Goal: Task Accomplishment & Management: Complete application form

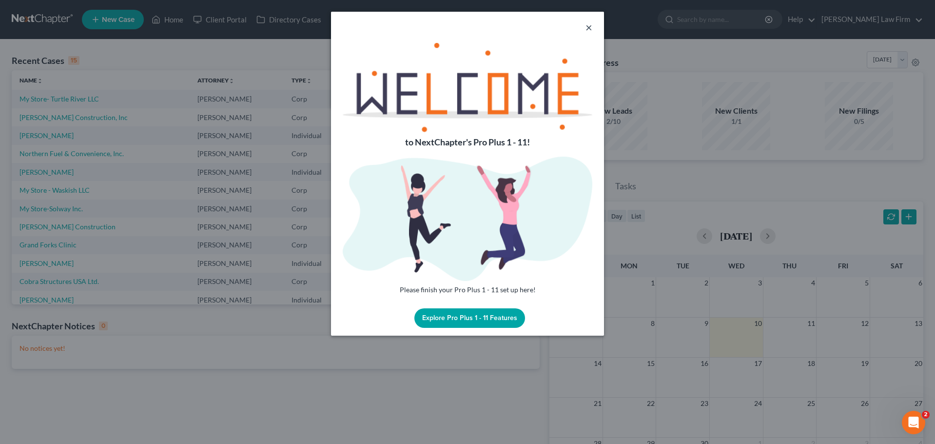
click at [589, 25] on button "×" at bounding box center [589, 27] width 7 height 12
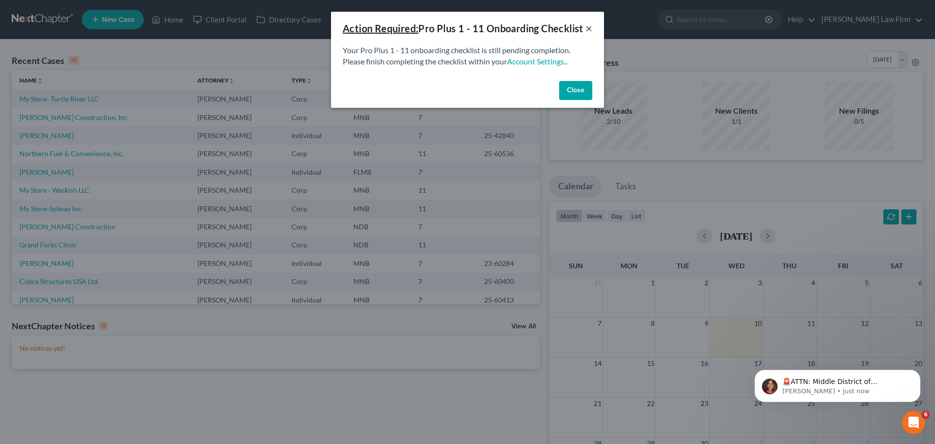
click at [590, 34] on button "×" at bounding box center [589, 28] width 7 height 12
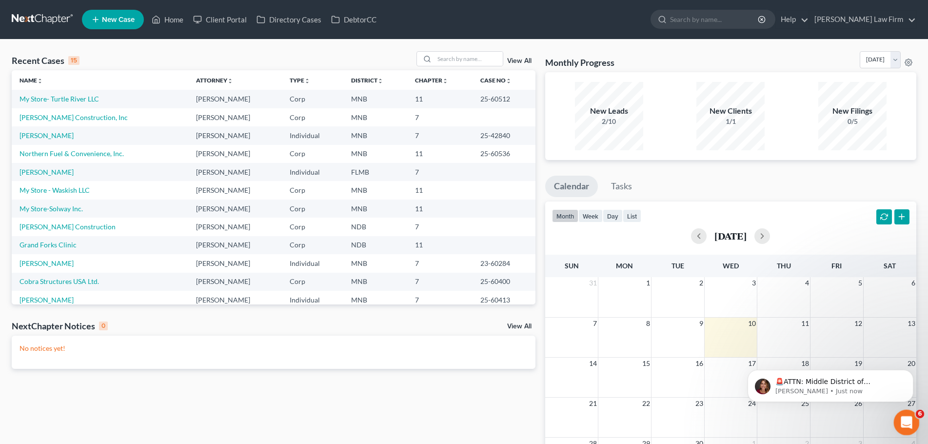
click at [902, 418] on icon "Open Intercom Messenger" at bounding box center [905, 421] width 16 height 16
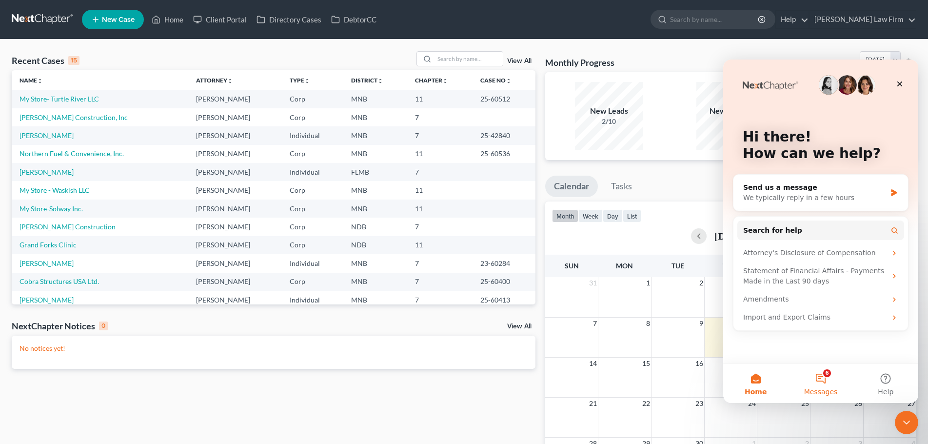
click at [831, 384] on button "6 Messages" at bounding box center [820, 383] width 65 height 39
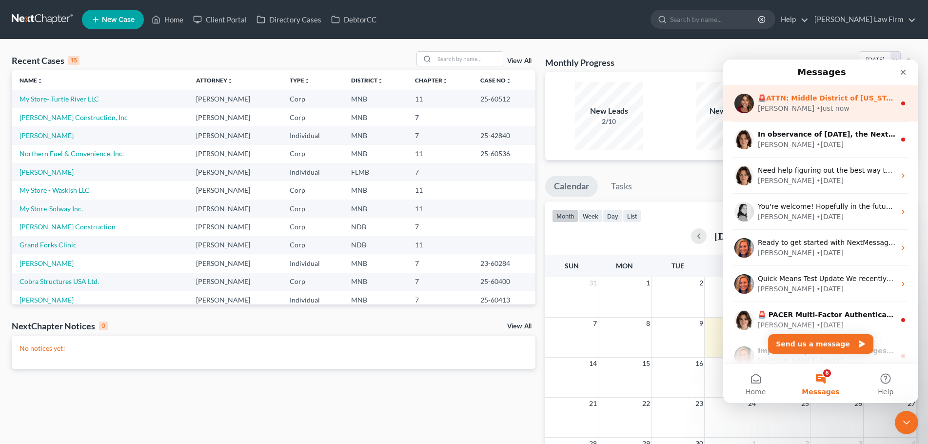
click at [815, 107] on div "[PERSON_NAME] • Just now" at bounding box center [827, 108] width 138 height 10
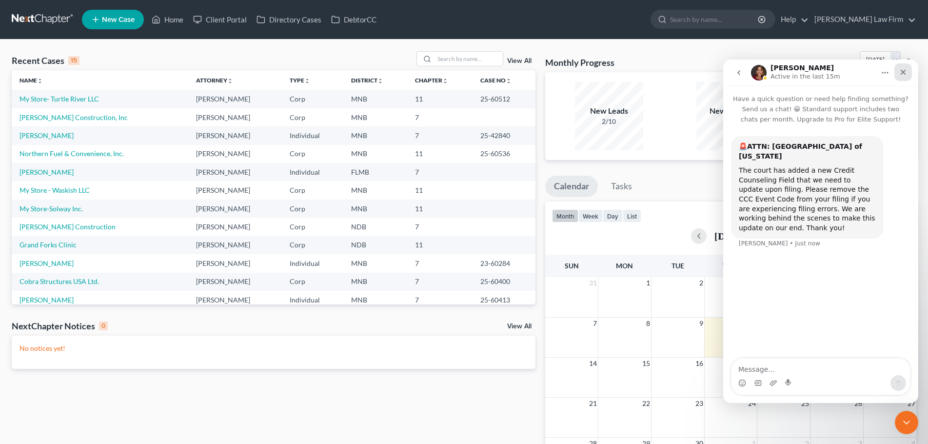
click at [908, 72] on div "Close" at bounding box center [903, 72] width 18 height 18
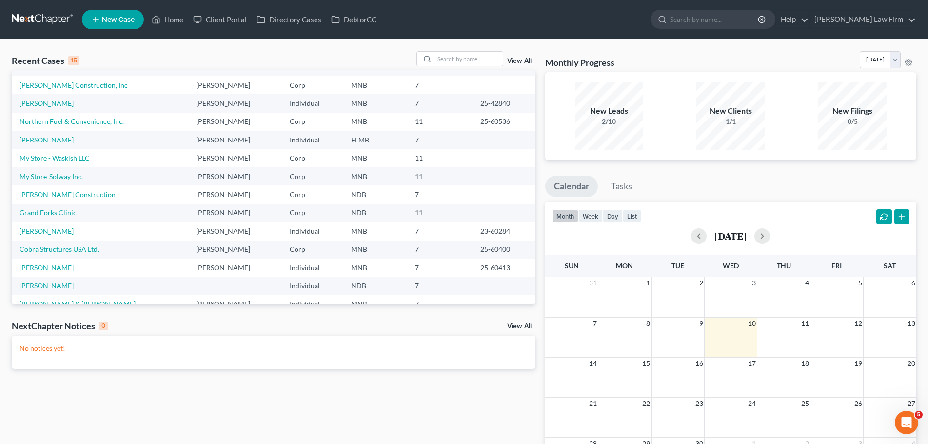
scroll to position [49, 0]
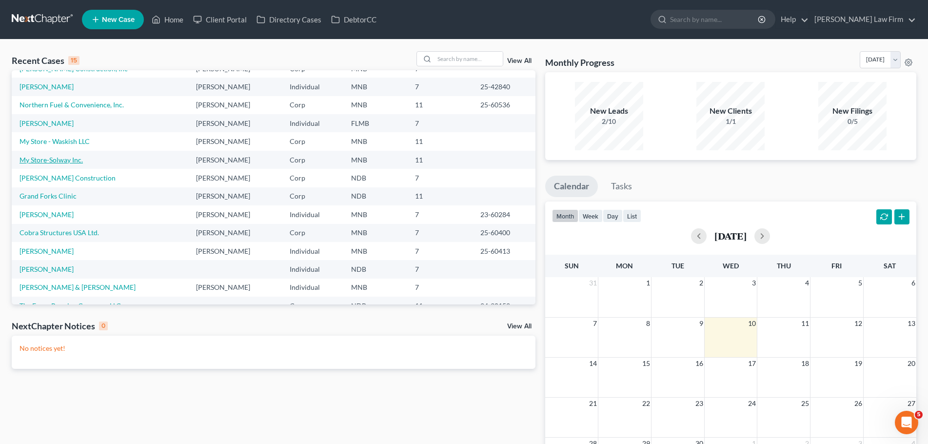
click at [57, 159] on link "My Store-Solway Inc." at bounding box center [51, 160] width 63 height 8
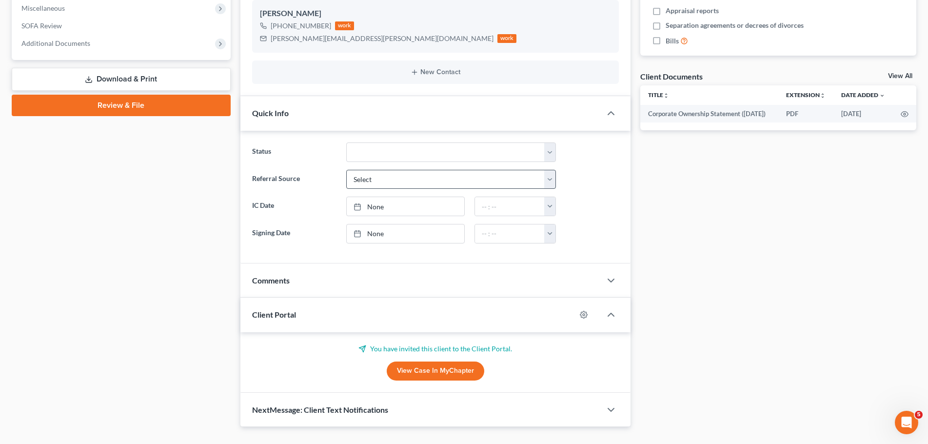
scroll to position [315, 0]
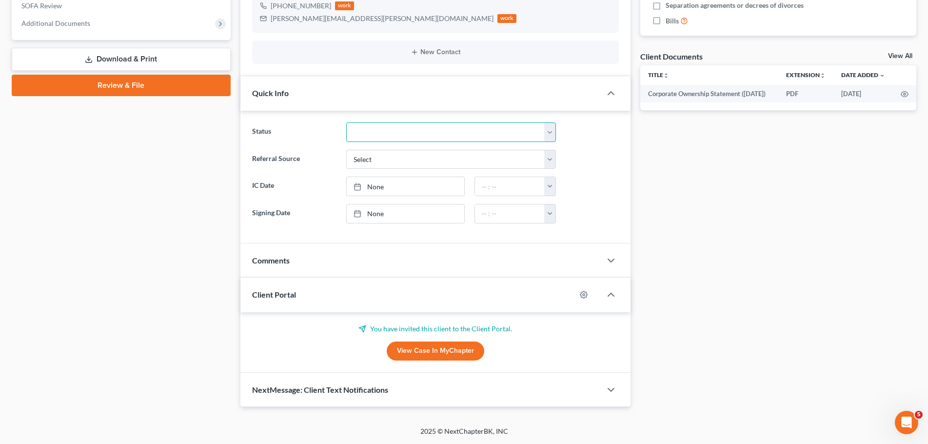
drag, startPoint x: 459, startPoint y: 129, endPoint x: 399, endPoint y: 133, distance: 60.1
click at [399, 133] on select "Discharged Discharged & Reported Discharge Litigation Dismissal Notice Dismisse…" at bounding box center [451, 132] width 210 height 20
select select "7"
click at [346, 122] on select "Discharged Discharged & Reported Discharge Litigation Dismissal Notice Dismisse…" at bounding box center [451, 132] width 210 height 20
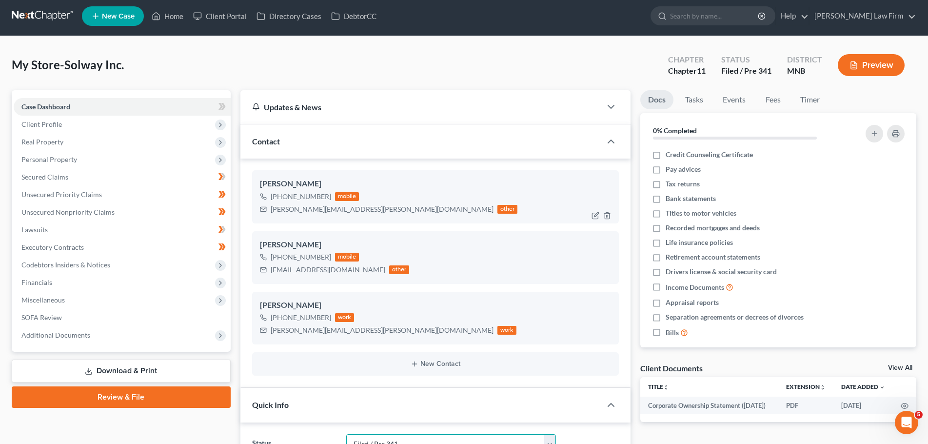
scroll to position [0, 0]
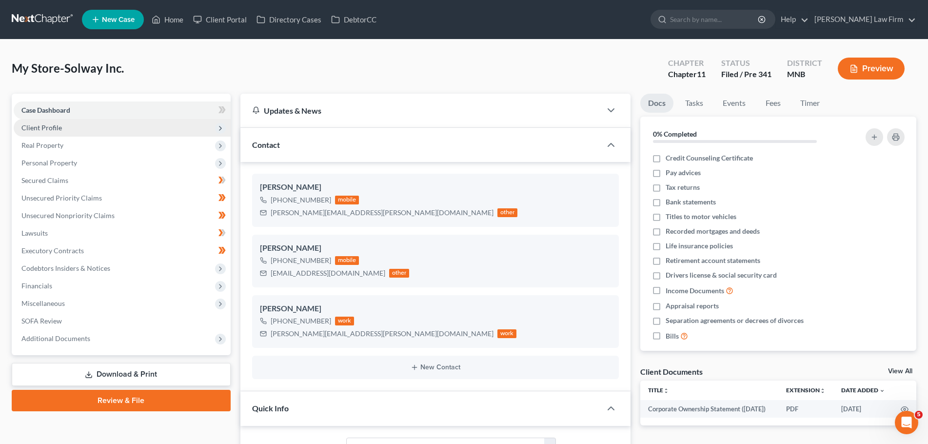
click at [52, 133] on span "Client Profile" at bounding box center [122, 128] width 217 height 18
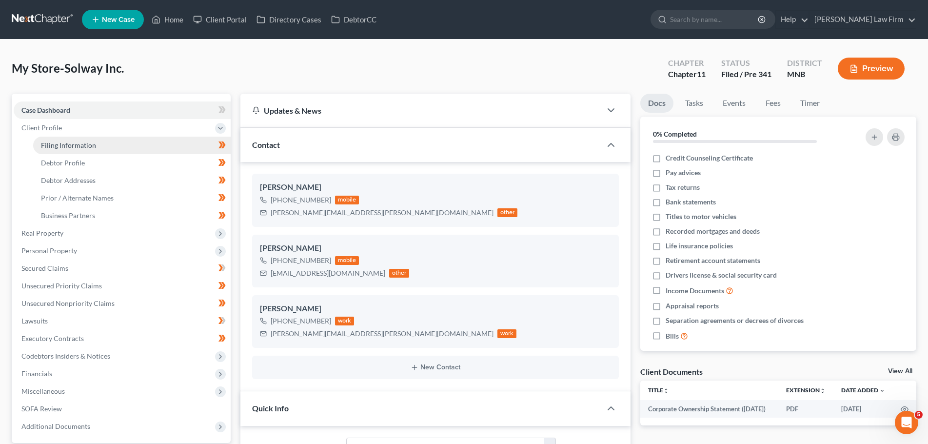
click at [61, 145] on span "Filing Information" at bounding box center [68, 145] width 55 height 8
select select "3"
select select "1"
select select "42"
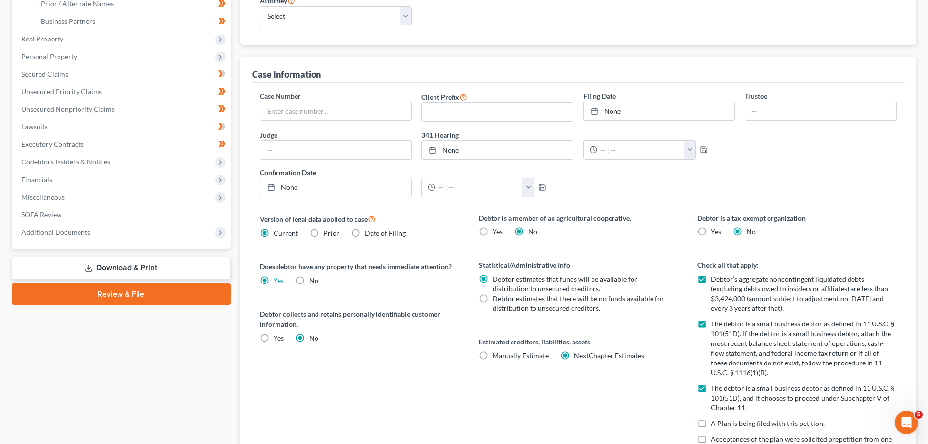
scroll to position [195, 0]
drag, startPoint x: 318, startPoint y: 111, endPoint x: 323, endPoint y: 112, distance: 5.0
click at [318, 111] on input "text" at bounding box center [335, 109] width 151 height 19
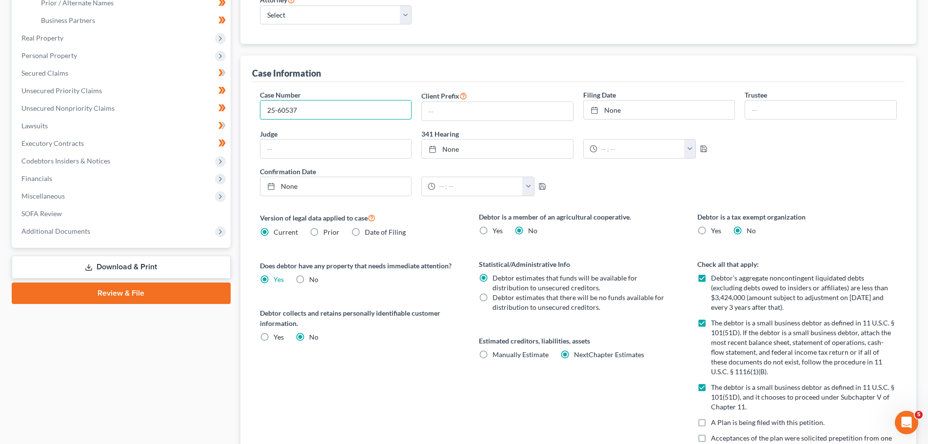
type input "25-60537"
click at [472, 58] on div "Case Information" at bounding box center [578, 69] width 653 height 26
click at [61, 87] on span "Unsecured Priority Claims" at bounding box center [61, 90] width 80 height 8
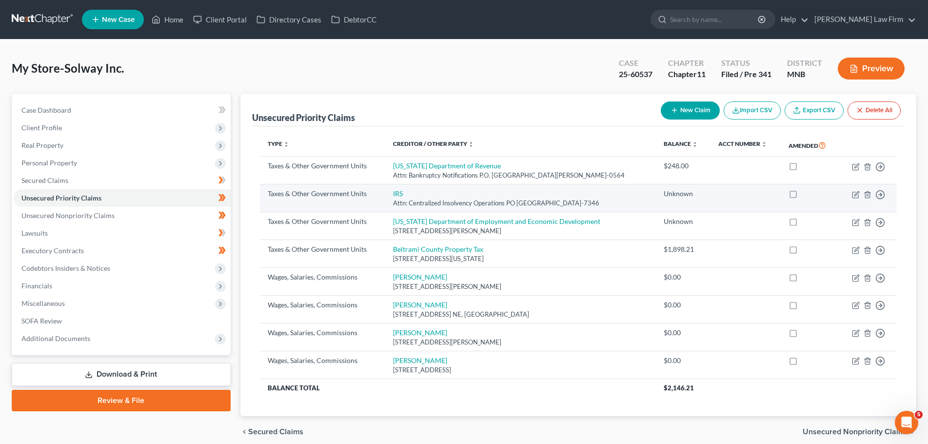
click at [802, 196] on label at bounding box center [802, 196] width 0 height 0
click at [806, 195] on input "checkbox" at bounding box center [809, 192] width 6 height 6
checkbox input "true"
click at [856, 195] on icon "button" at bounding box center [856, 195] width 8 height 8
select select "0"
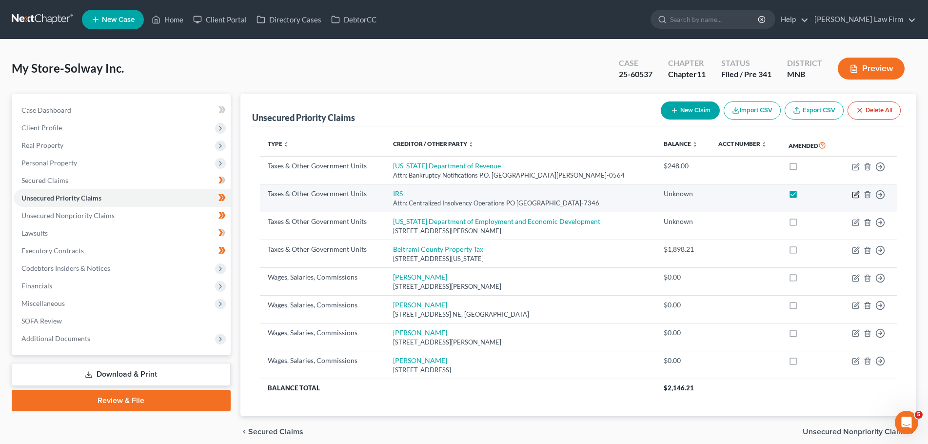
select select "39"
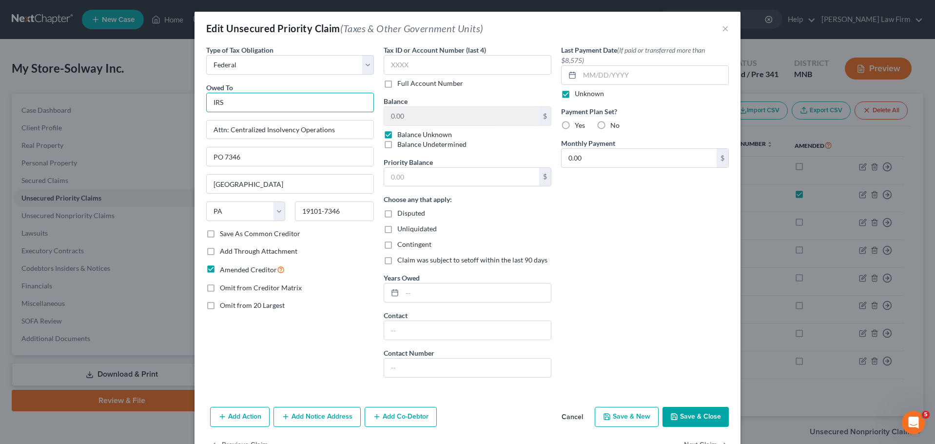
click at [229, 100] on input "IRS" at bounding box center [290, 103] width 168 height 20
type input "Internal Revenue Service"
click at [397, 133] on label "Balance Unknown" at bounding box center [424, 135] width 55 height 10
click at [401, 133] on input "Balance Unknown" at bounding box center [404, 133] width 6 height 6
checkbox input "false"
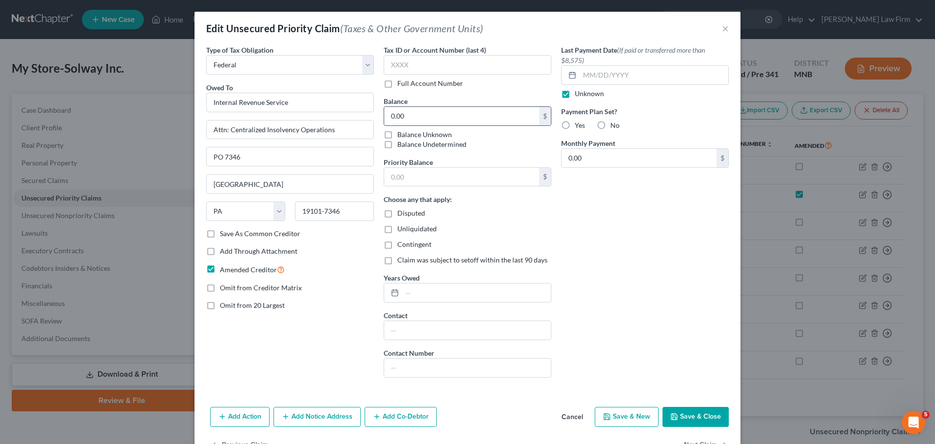
click at [398, 119] on input "0.00" at bounding box center [461, 116] width 155 height 19
click at [617, 285] on div "Last Payment Date (If paid or transferred more than $8,575) Unknown Payment Pla…" at bounding box center [645, 215] width 178 height 340
click at [392, 294] on icon at bounding box center [395, 293] width 8 height 8
click at [412, 292] on input "text" at bounding box center [476, 292] width 149 height 19
click at [393, 291] on icon at bounding box center [395, 293] width 8 height 8
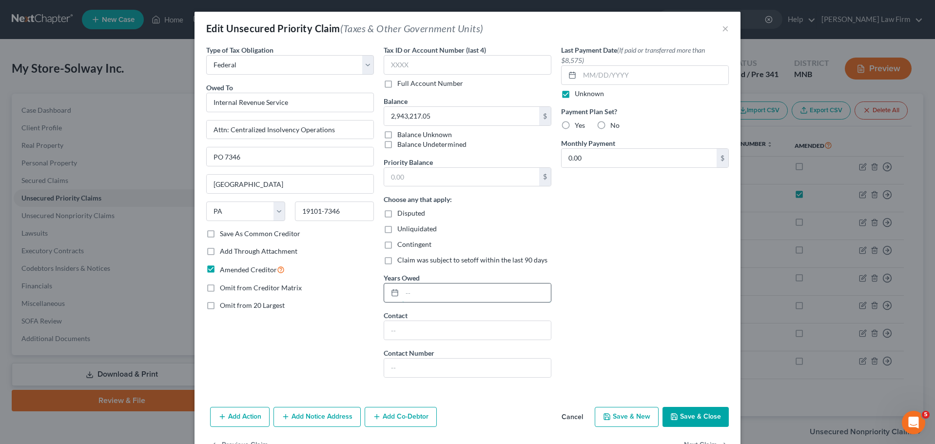
click at [412, 292] on input "text" at bounding box center [476, 292] width 149 height 19
type input "2,947,439.88"
click at [407, 178] on input "text" at bounding box center [461, 177] width 155 height 19
type input "2,943,217.05"
click at [503, 205] on div "Choose any that apply: Disputed Unliquidated Contingent Claim was subject to se…" at bounding box center [468, 229] width 168 height 71
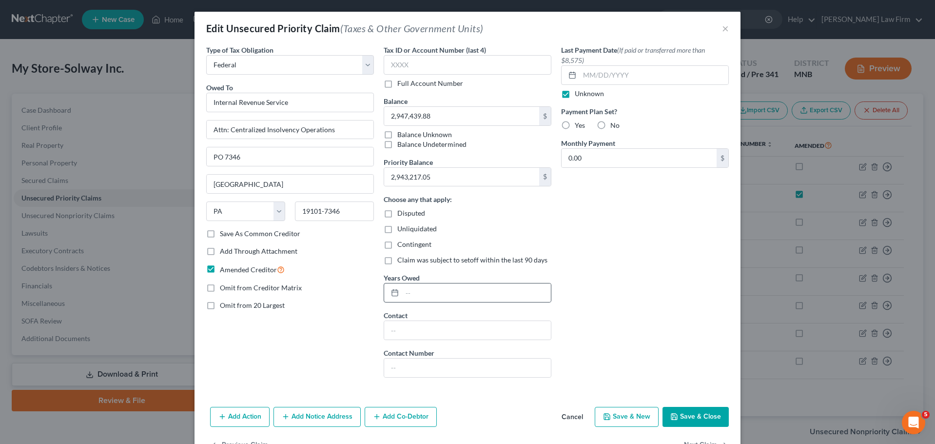
click at [396, 294] on div at bounding box center [393, 292] width 18 height 19
click at [403, 292] on input "text" at bounding box center [476, 292] width 149 height 19
type input "[DATE]-[DATE]"
click at [692, 416] on button "Save & Close" at bounding box center [696, 417] width 66 height 20
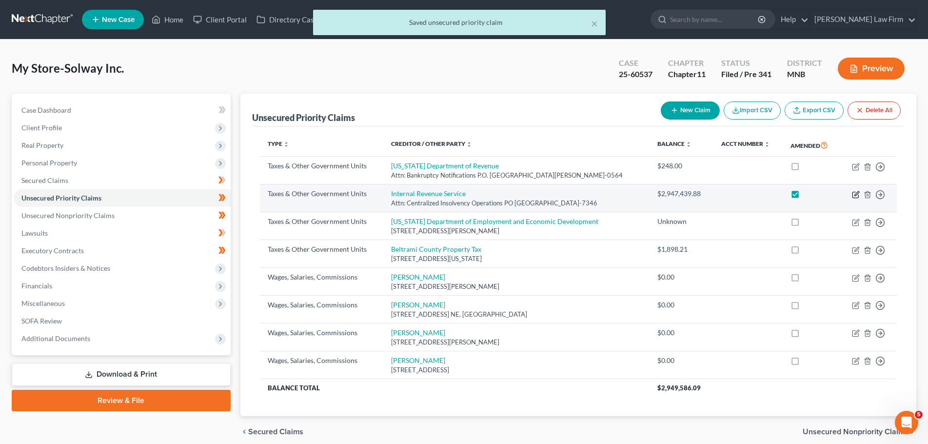
click at [857, 195] on icon "button" at bounding box center [856, 195] width 8 height 8
select select "0"
select select "39"
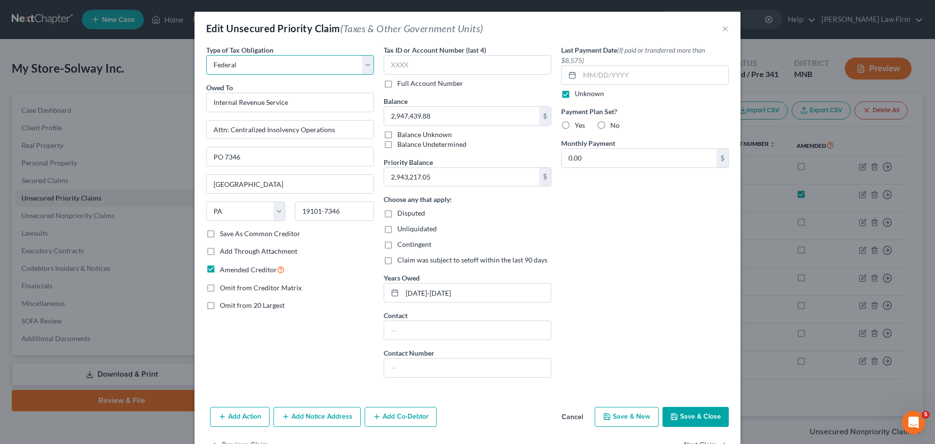
click at [347, 70] on select "Select Federal City State Franchise Tax Board Other" at bounding box center [290, 65] width 168 height 20
click at [206, 55] on select "Select Federal City State Franchise Tax Board Other" at bounding box center [290, 65] width 168 height 20
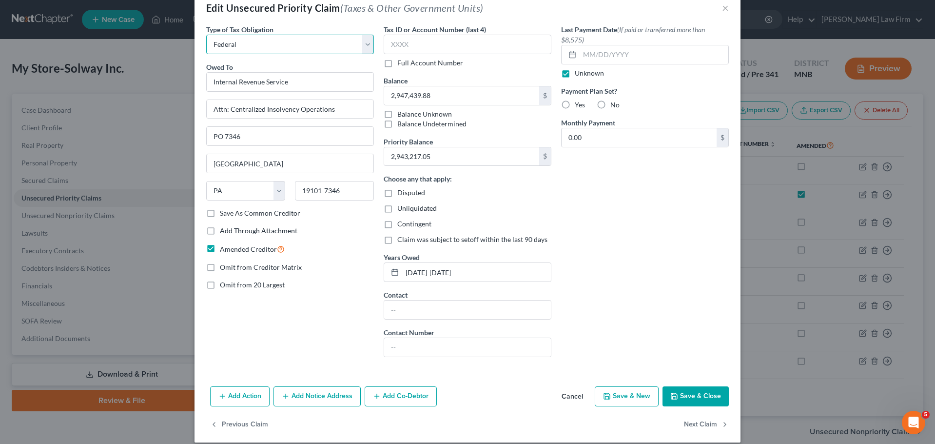
scroll to position [31, 0]
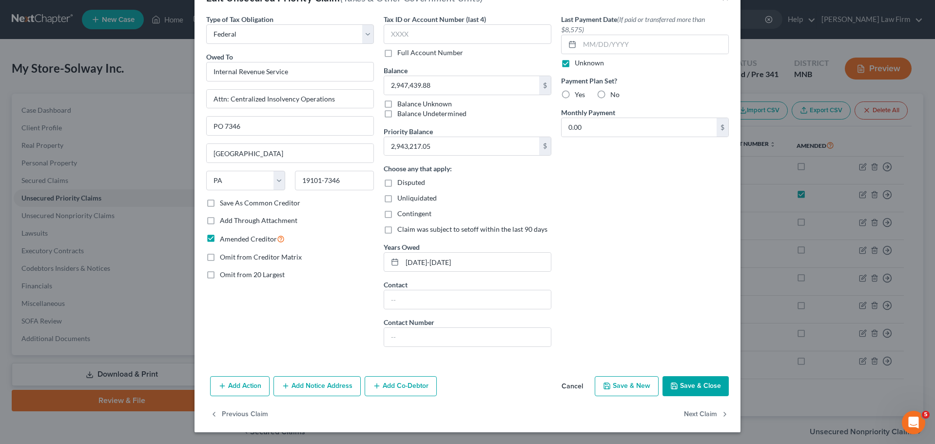
click at [688, 382] on button "Save & Close" at bounding box center [696, 386] width 66 height 20
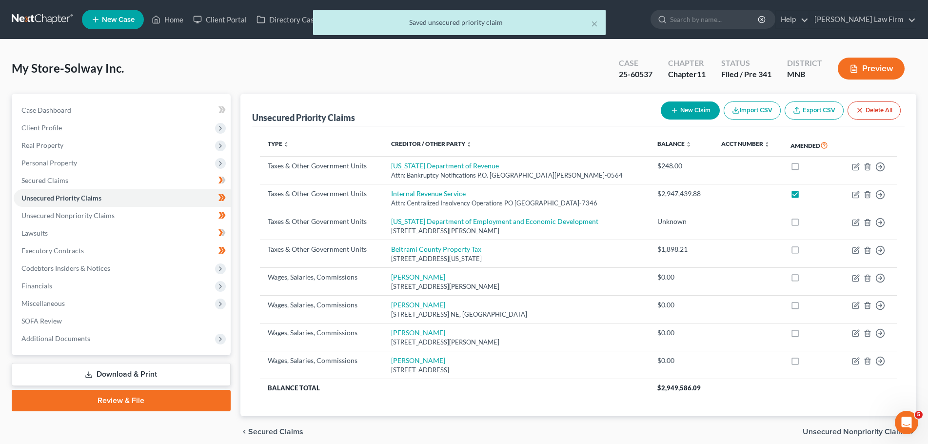
click at [690, 108] on button "New Claim" at bounding box center [690, 110] width 59 height 18
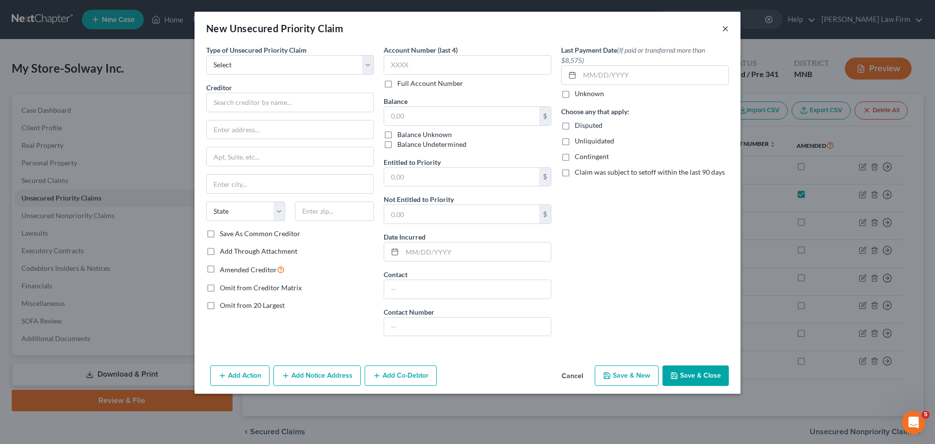
click at [726, 29] on button "×" at bounding box center [725, 28] width 7 height 12
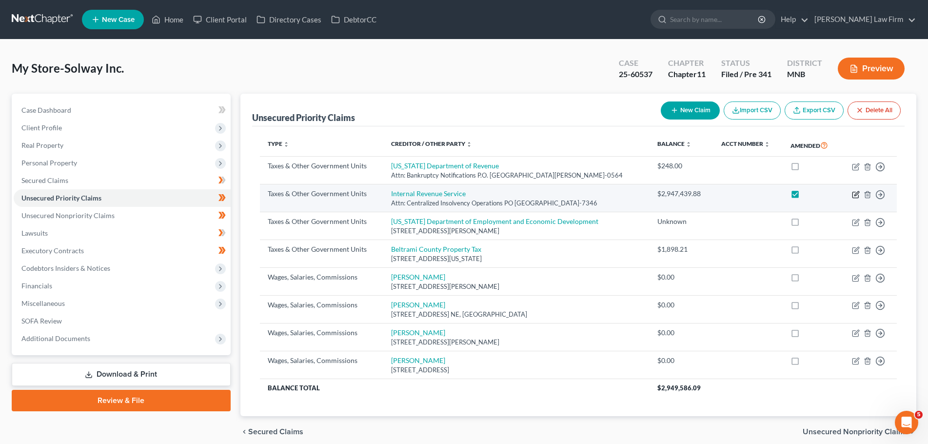
click at [858, 193] on icon "button" at bounding box center [856, 193] width 4 height 4
select select "0"
select select "39"
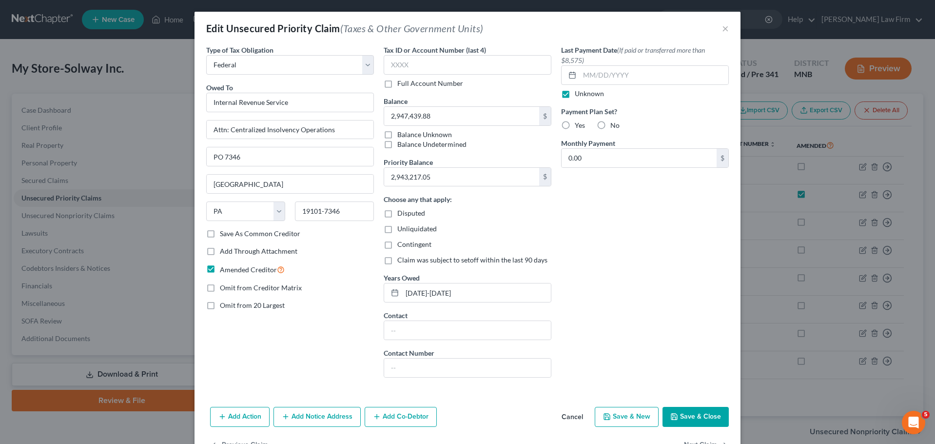
click at [599, 222] on div "Last Payment Date (If paid or transferred more than $8,575) Unknown Payment Pla…" at bounding box center [645, 215] width 178 height 340
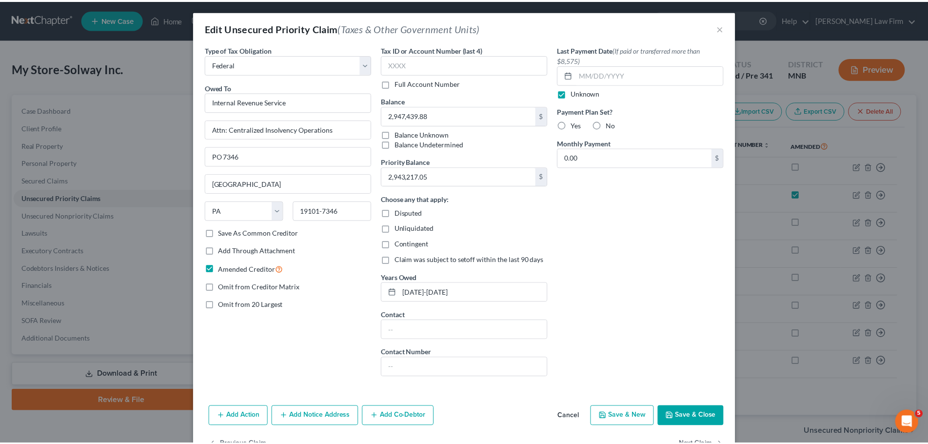
scroll to position [0, 0]
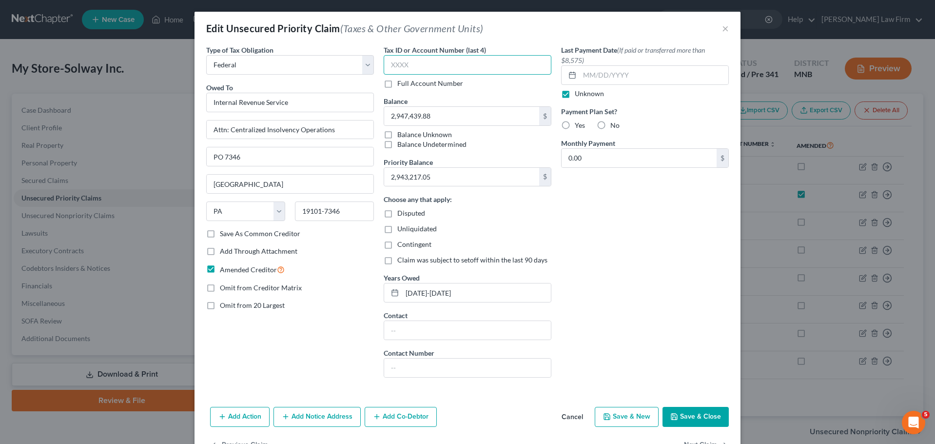
click at [425, 64] on input "text" at bounding box center [468, 65] width 168 height 20
type input "8668"
click at [650, 253] on div "Last Payment Date (If paid or transferred more than $8,575) Unknown Payment Pla…" at bounding box center [645, 215] width 178 height 340
click at [676, 418] on button "Save & Close" at bounding box center [696, 417] width 66 height 20
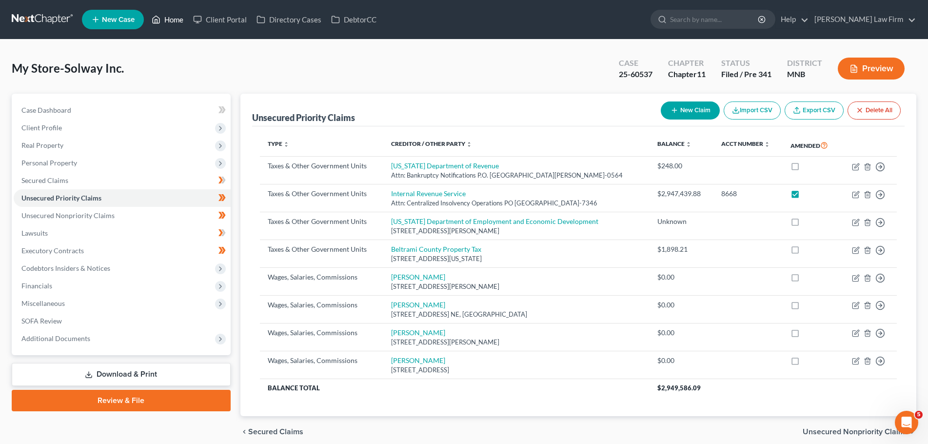
click at [176, 19] on link "Home" at bounding box center [167, 20] width 41 height 18
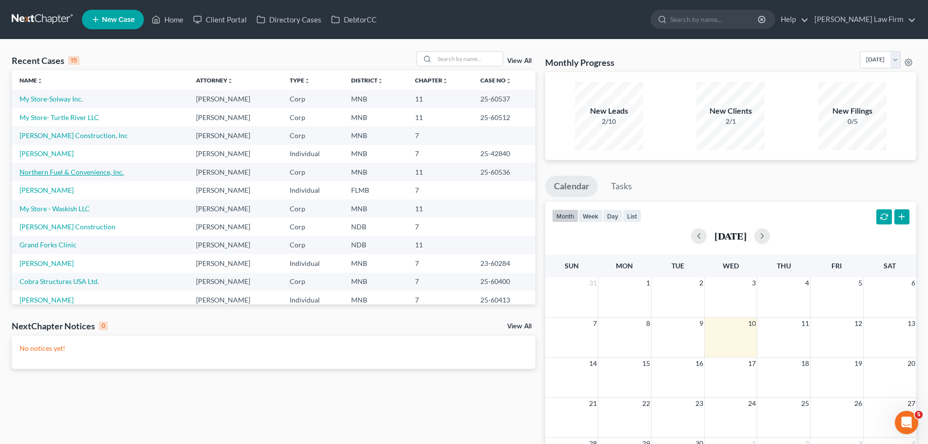
click at [53, 172] on link "Northern Fuel & Convenience, Inc." at bounding box center [72, 172] width 104 height 8
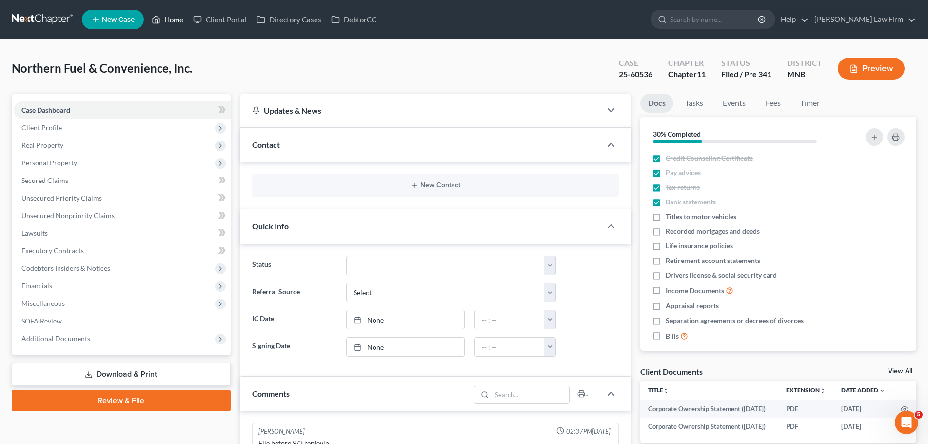
click at [170, 17] on link "Home" at bounding box center [167, 20] width 41 height 18
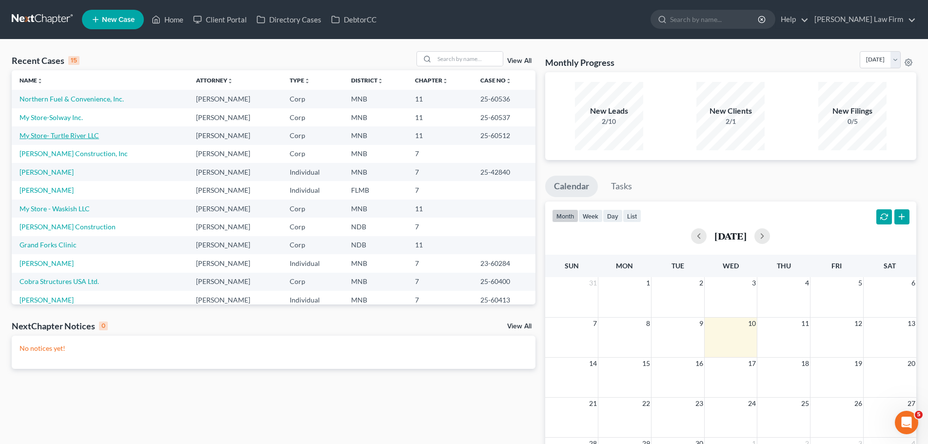
click at [63, 133] on link "My Store- Turtle River LLC" at bounding box center [59, 135] width 79 height 8
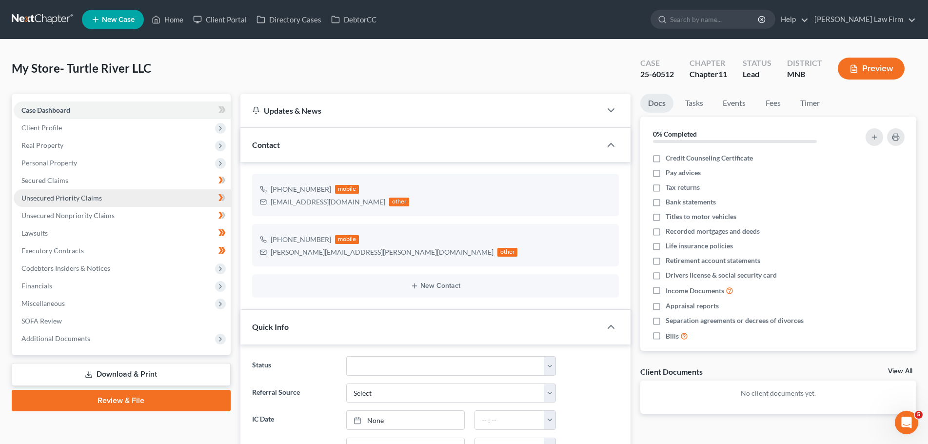
click at [67, 200] on span "Unsecured Priority Claims" at bounding box center [61, 198] width 80 height 8
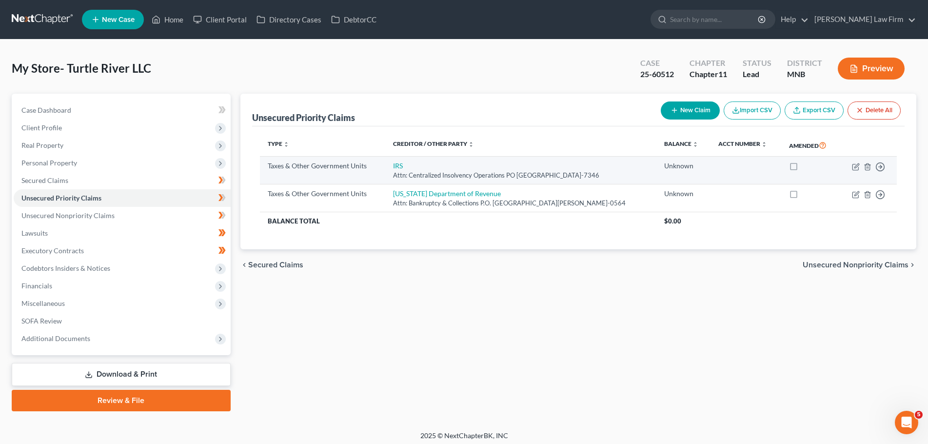
click at [803, 168] on label at bounding box center [803, 168] width 0 height 0
click at [807, 167] on input "checkbox" at bounding box center [810, 164] width 6 height 6
checkbox input "true"
click at [857, 166] on icon "button" at bounding box center [856, 165] width 4 height 4
select select "0"
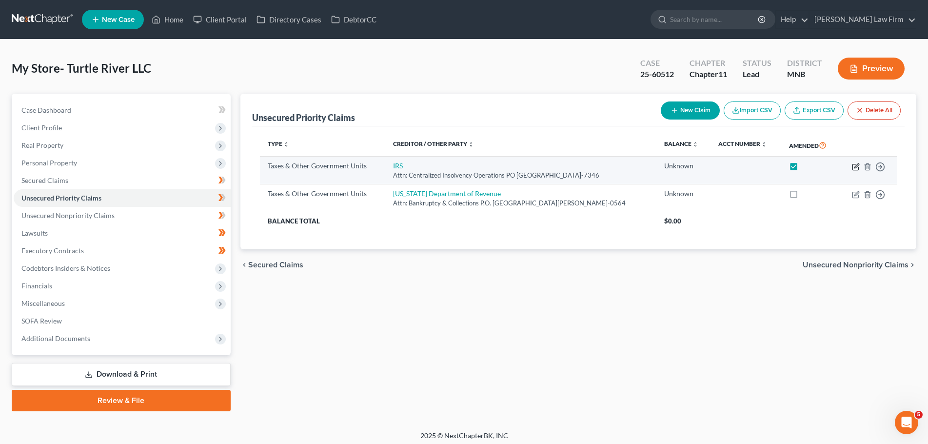
select select "39"
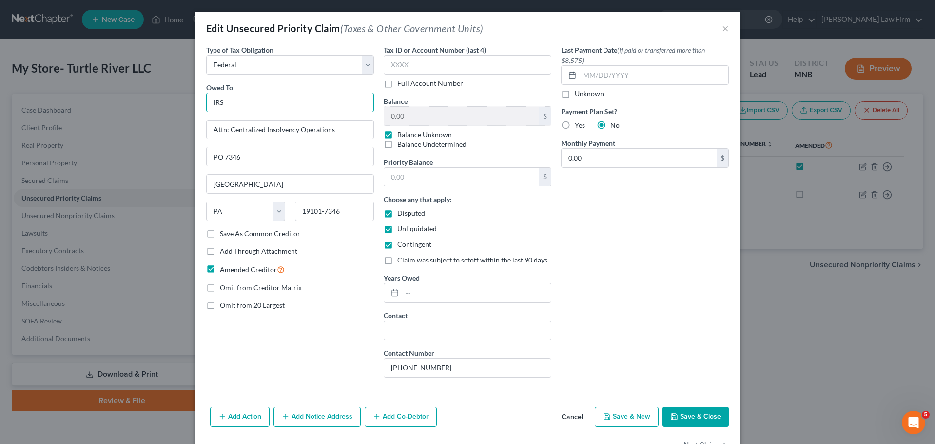
drag, startPoint x: 257, startPoint y: 102, endPoint x: 165, endPoint y: 83, distance: 94.1
click at [162, 86] on div "Edit Unsecured Priority Claim (Taxes & Other Government Units) × Type of Tax Ob…" at bounding box center [467, 222] width 935 height 444
type input "Internal Revenue Service"
click at [397, 133] on label "Balance Unknown" at bounding box center [424, 135] width 55 height 10
click at [401, 133] on input "Balance Unknown" at bounding box center [404, 133] width 6 height 6
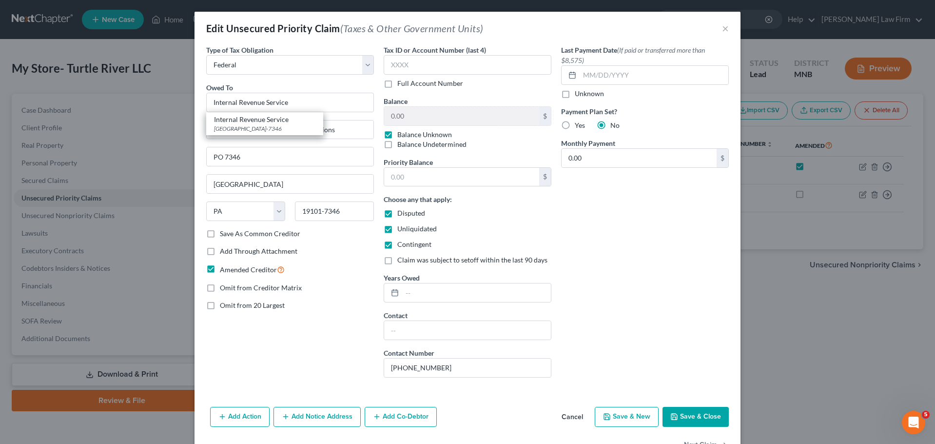
checkbox input "false"
click at [416, 115] on input "0.00" at bounding box center [461, 116] width 155 height 19
type input "12,405.37"
click at [433, 178] on input "text" at bounding box center [461, 177] width 155 height 19
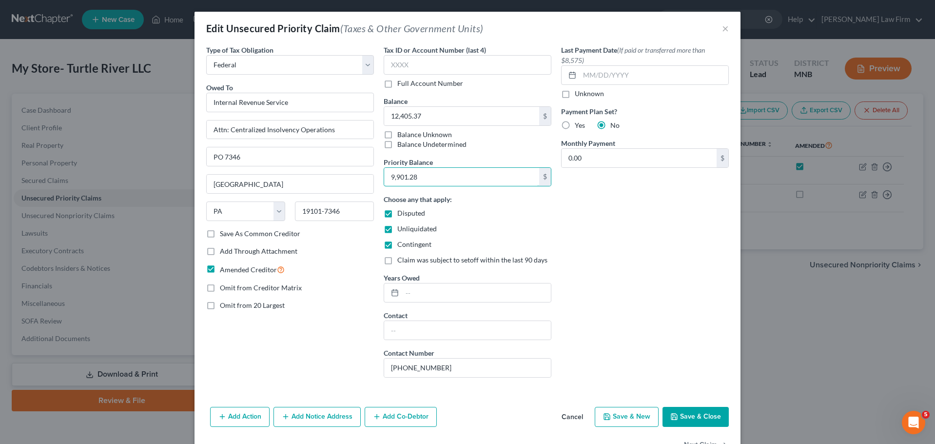
type input "9,901.28"
click at [592, 250] on div "Last Payment Date (If paid or transferred more than $8,575) Unknown Payment Pla…" at bounding box center [645, 215] width 178 height 340
click at [397, 212] on label "Disputed" at bounding box center [411, 213] width 28 height 10
click at [401, 212] on input "Disputed" at bounding box center [404, 211] width 6 height 6
checkbox input "false"
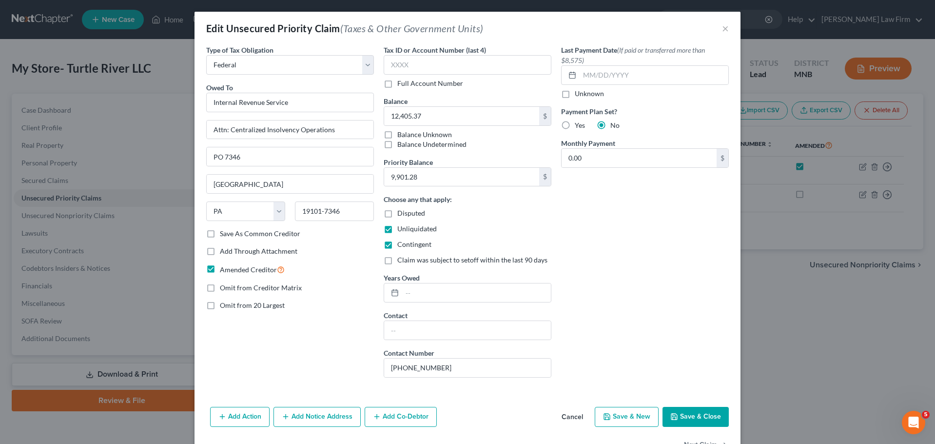
click at [397, 230] on label "Unliquidated" at bounding box center [417, 229] width 40 height 10
click at [401, 230] on input "Unliquidated" at bounding box center [404, 227] width 6 height 6
checkbox input "false"
click at [397, 245] on label "Contingent" at bounding box center [414, 244] width 34 height 10
click at [401, 245] on input "Contingent" at bounding box center [404, 242] width 6 height 6
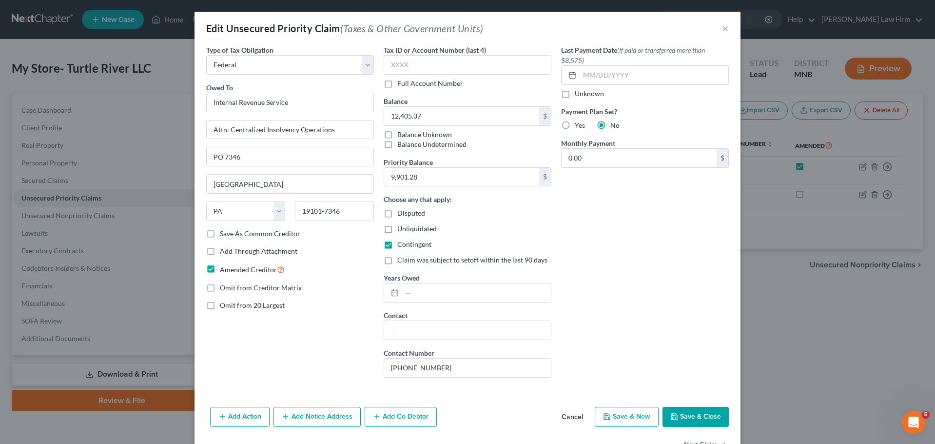
checkbox input "false"
click at [397, 214] on label "Disputed" at bounding box center [411, 213] width 28 height 10
click at [401, 214] on input "Disputed" at bounding box center [404, 211] width 6 height 6
checkbox input "true"
click at [414, 295] on input "text" at bounding box center [476, 292] width 149 height 19
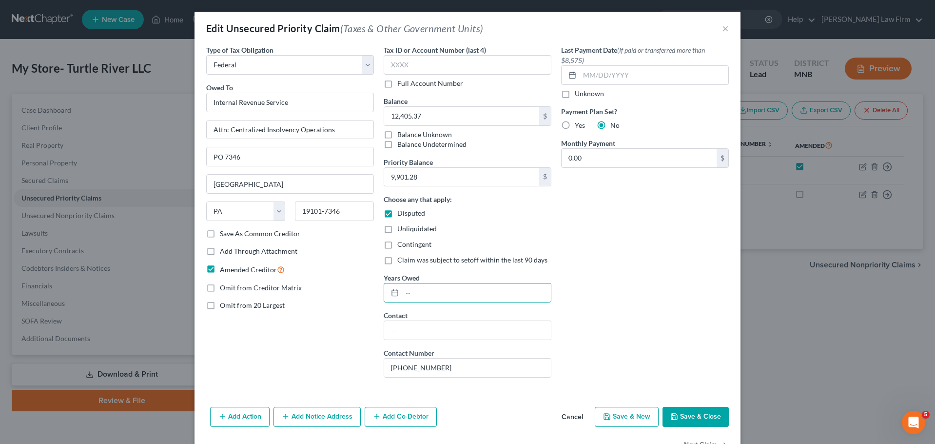
click at [570, 263] on div "Last Payment Date (If paid or transferred more than $8,575) Unknown Payment Pla…" at bounding box center [645, 215] width 178 height 340
click at [397, 232] on label "Unliquidated" at bounding box center [417, 229] width 40 height 10
click at [401, 230] on input "Unliquidated" at bounding box center [404, 227] width 6 height 6
checkbox input "true"
click at [397, 244] on label "Contingent" at bounding box center [414, 244] width 34 height 10
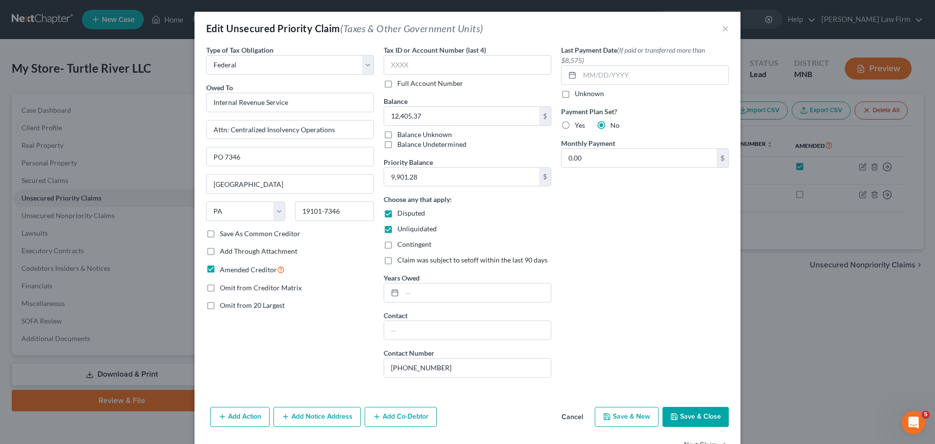
click at [401, 244] on input "Contingent" at bounding box center [404, 242] width 6 height 6
checkbox input "true"
click at [693, 419] on button "Save & Close" at bounding box center [696, 417] width 66 height 20
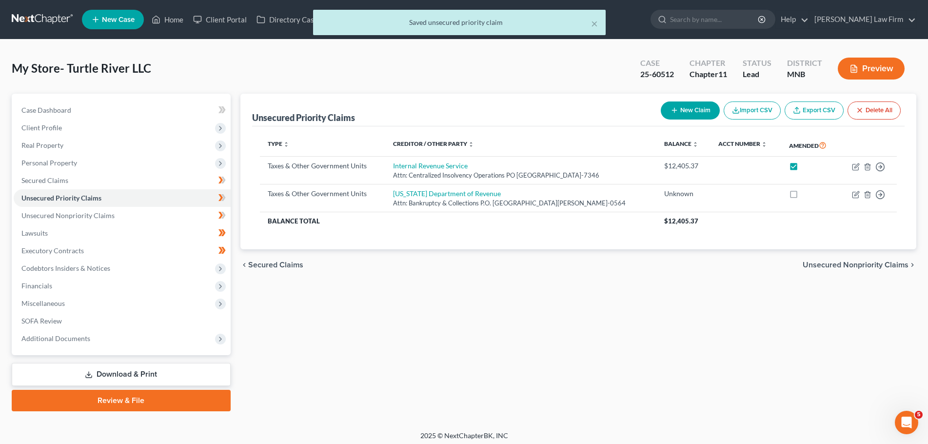
click at [171, 52] on div "My Store- Turtle River LLC Upgraded Case 25-60512 Chapter Chapter 11 Status [GE…" at bounding box center [464, 72] width 905 height 42
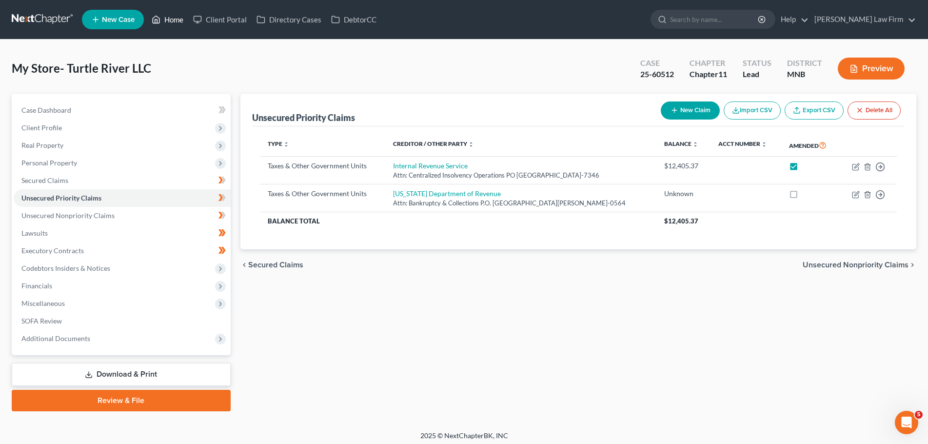
drag, startPoint x: 166, startPoint y: 21, endPoint x: 187, endPoint y: 49, distance: 35.5
click at [166, 21] on link "Home" at bounding box center [167, 20] width 41 height 18
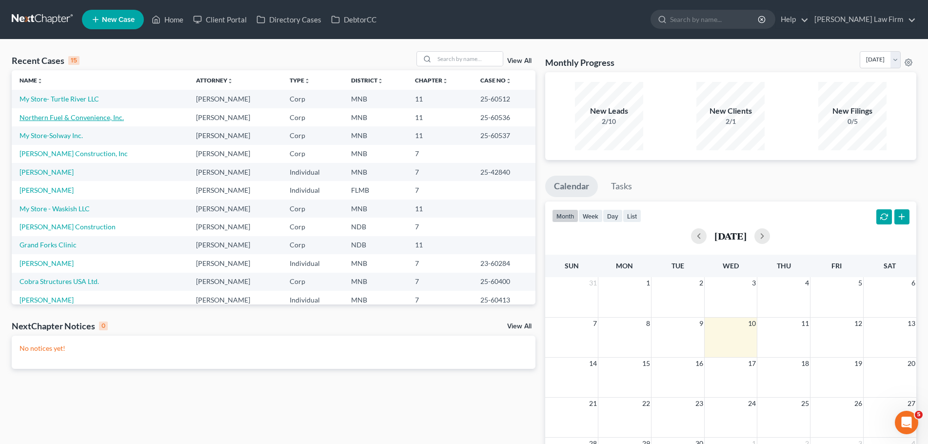
click at [59, 116] on link "Northern Fuel & Convenience, Inc." at bounding box center [72, 117] width 104 height 8
select select "7"
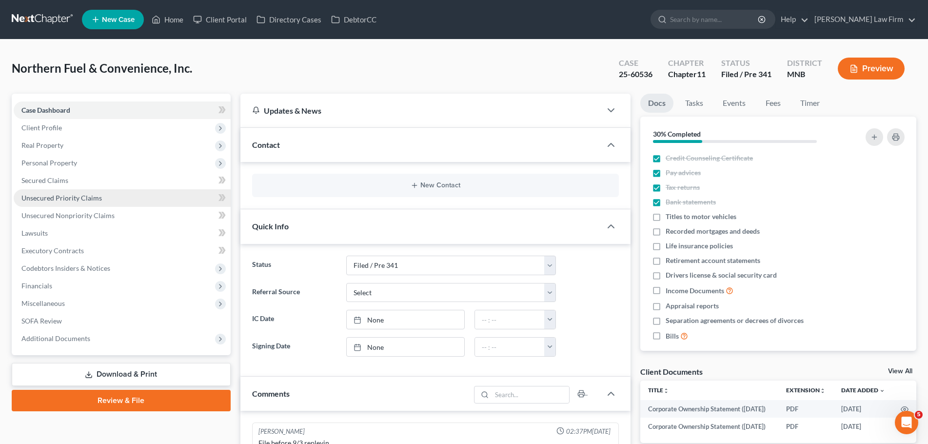
click at [71, 199] on span "Unsecured Priority Claims" at bounding box center [61, 198] width 80 height 8
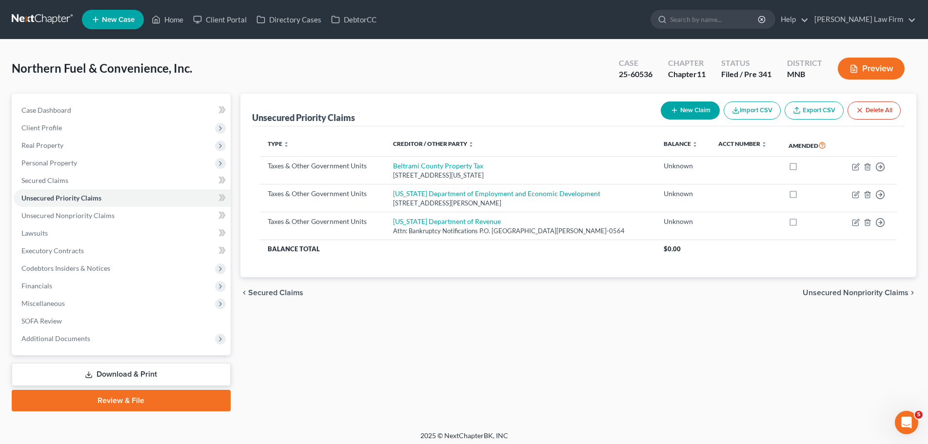
click at [676, 108] on button "New Claim" at bounding box center [690, 110] width 59 height 18
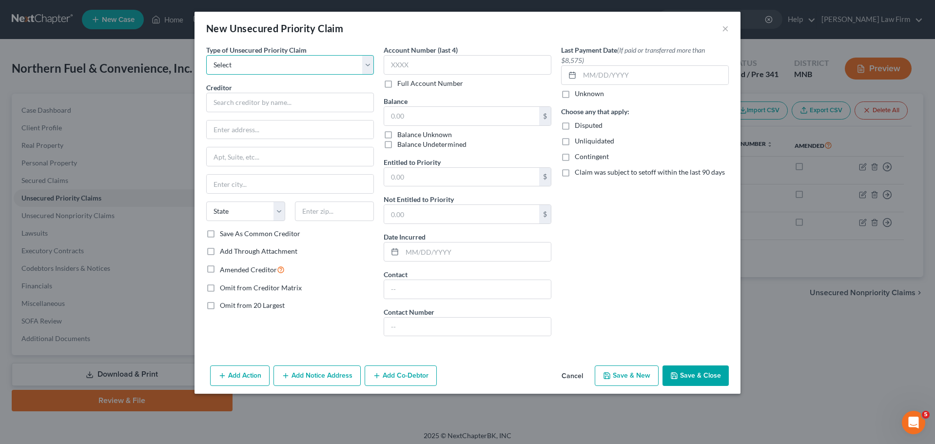
click at [271, 66] on select "Select Taxes & Other Government Units Domestic Support Obligations Extensions o…" at bounding box center [290, 65] width 168 height 20
select select "0"
click at [206, 55] on select "Select Taxes & Other Government Units Domestic Support Obligations Extensions o…" at bounding box center [290, 65] width 168 height 20
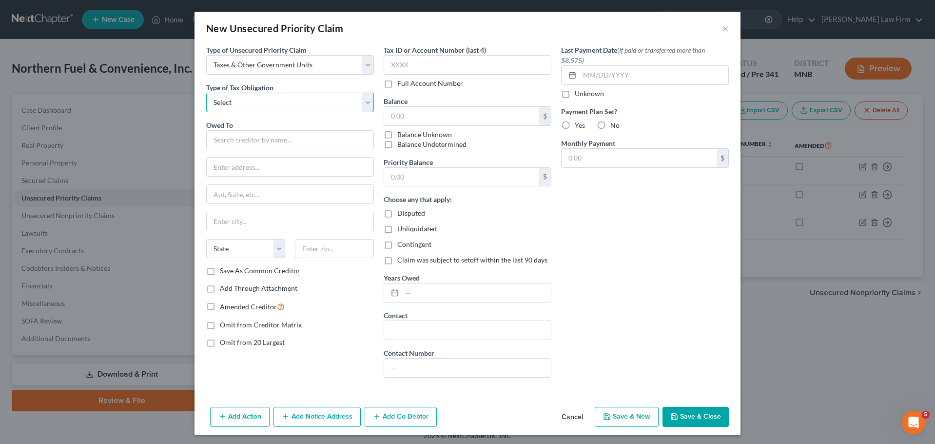
click at [265, 100] on select "Select Federal City State Franchise Tax Board Other" at bounding box center [290, 103] width 168 height 20
select select "0"
click at [206, 93] on select "Select Federal City State Franchise Tax Board Other" at bounding box center [290, 103] width 168 height 20
click at [247, 142] on input "text" at bounding box center [290, 140] width 168 height 20
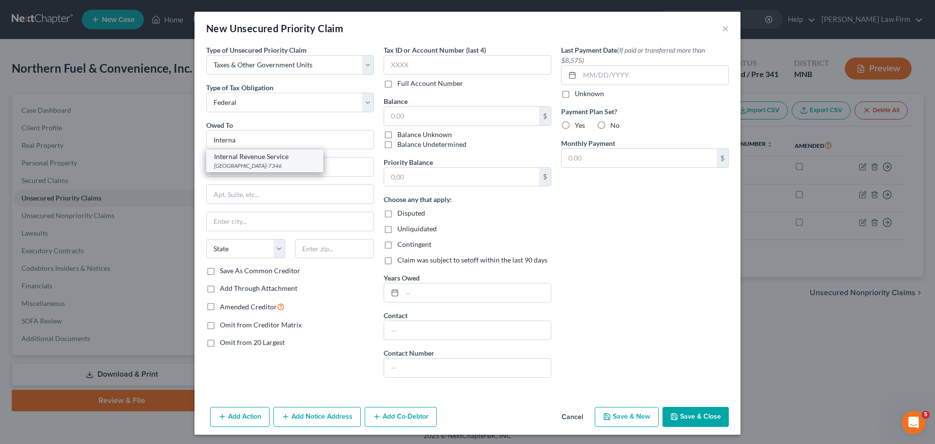
click at [273, 165] on div "[GEOGRAPHIC_DATA]-7346" at bounding box center [264, 165] width 101 height 8
type input "Internal Revenue Service"
type input "PO Box 7346"
type input "[GEOGRAPHIC_DATA]"
select select "39"
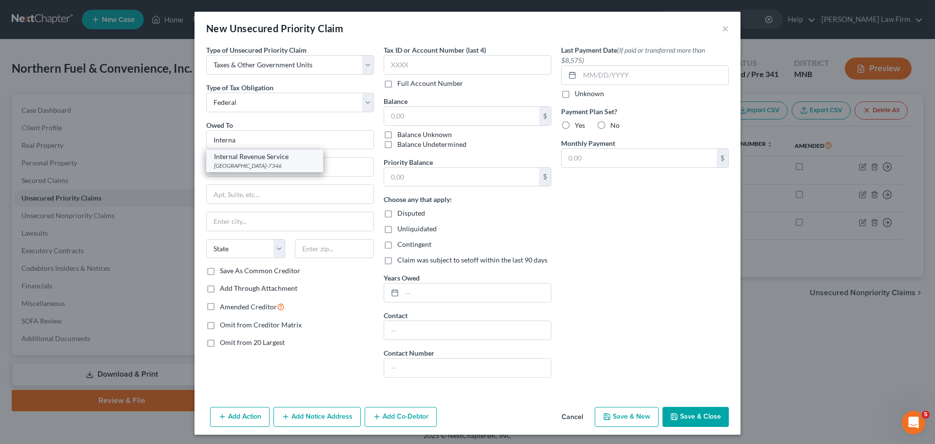
type input "19101-7346"
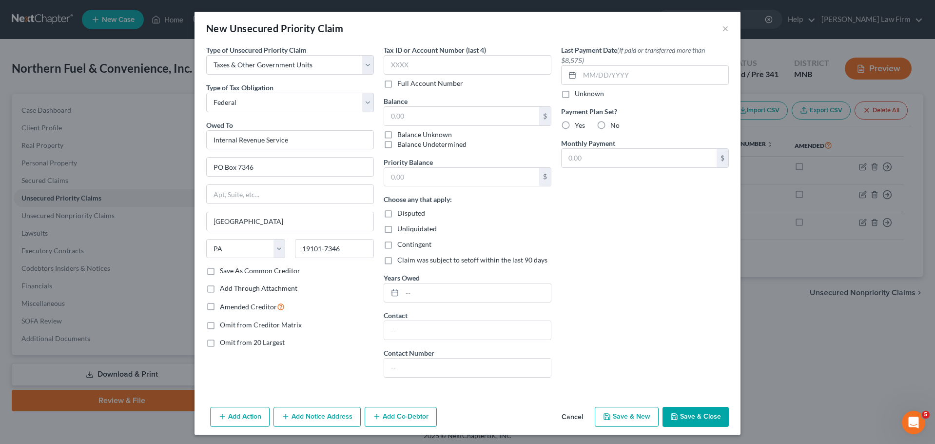
click at [220, 306] on label "Amended Creditor" at bounding box center [252, 306] width 65 height 11
click at [224, 306] on input "Amended Creditor" at bounding box center [227, 304] width 6 height 6
checkbox input "true"
click at [427, 67] on input "text" at bounding box center [468, 65] width 168 height 20
type input "7572"
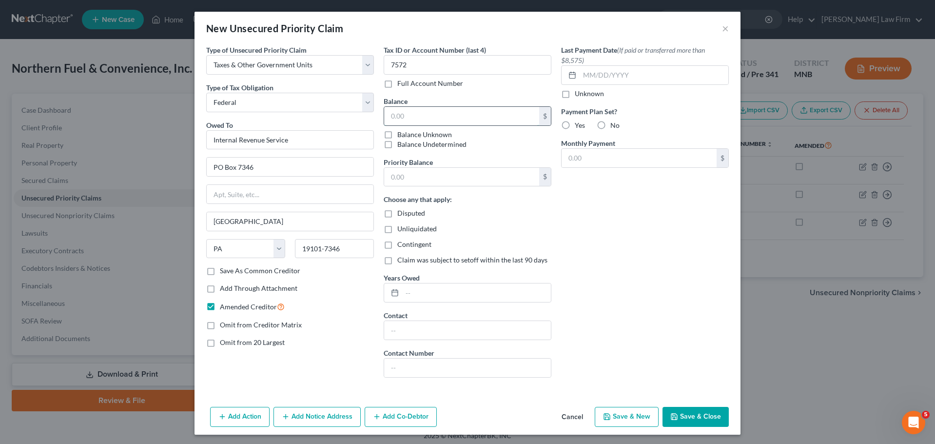
click at [409, 117] on input "text" at bounding box center [461, 116] width 155 height 19
type input "305,039.58"
click at [431, 296] on input "text" at bounding box center [476, 292] width 149 height 19
type input "[DATE]-[DATE]"
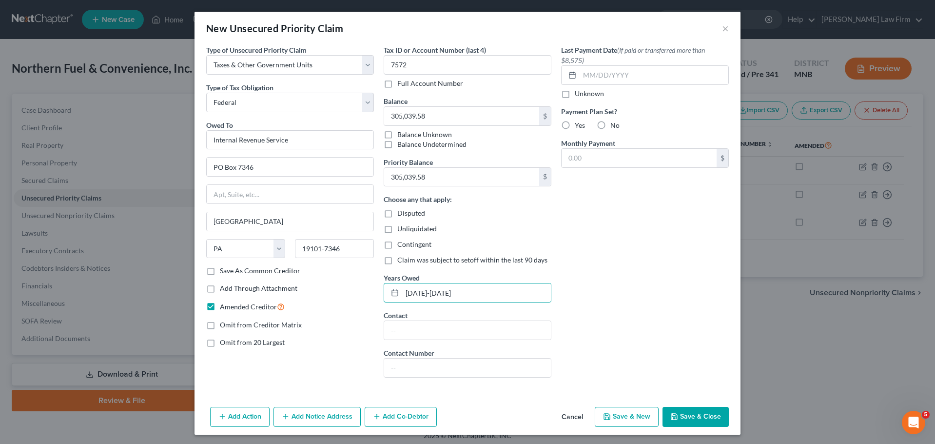
click at [621, 246] on div "Last Payment Date (If paid or transferred more than $8,575) Unknown Payment Pla…" at bounding box center [645, 215] width 178 height 340
click at [611, 127] on label "No" at bounding box center [615, 125] width 9 height 10
click at [614, 127] on input "No" at bounding box center [617, 123] width 6 height 6
radio input "true"
click at [700, 416] on button "Save & Close" at bounding box center [696, 417] width 66 height 20
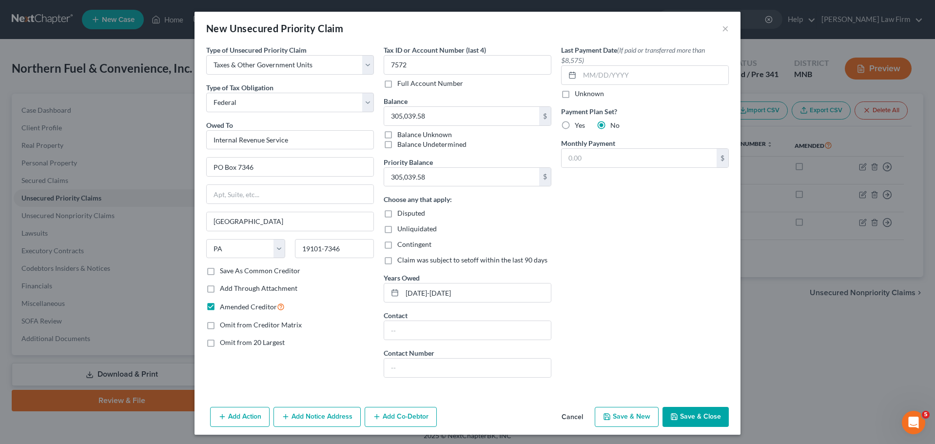
type input "0.00"
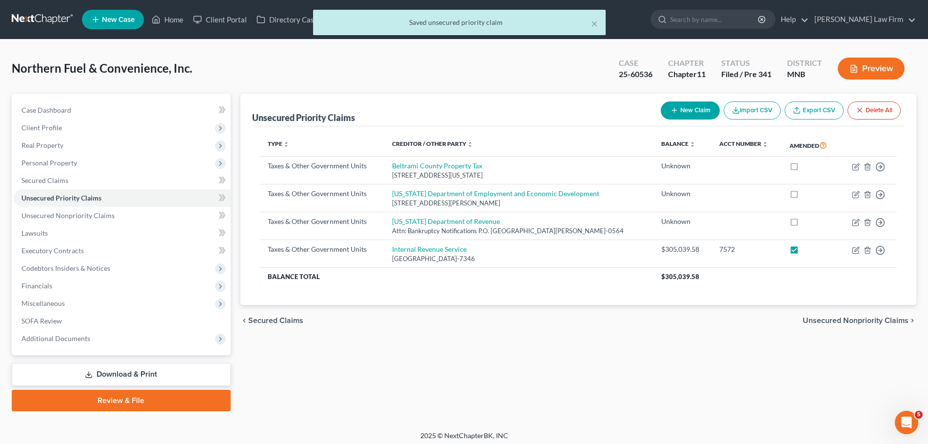
click at [173, 20] on div "× Saved unsecured priority claim" at bounding box center [459, 25] width 928 height 30
click at [170, 62] on span "Northern Fuel & Convenience, Inc." at bounding box center [102, 68] width 180 height 14
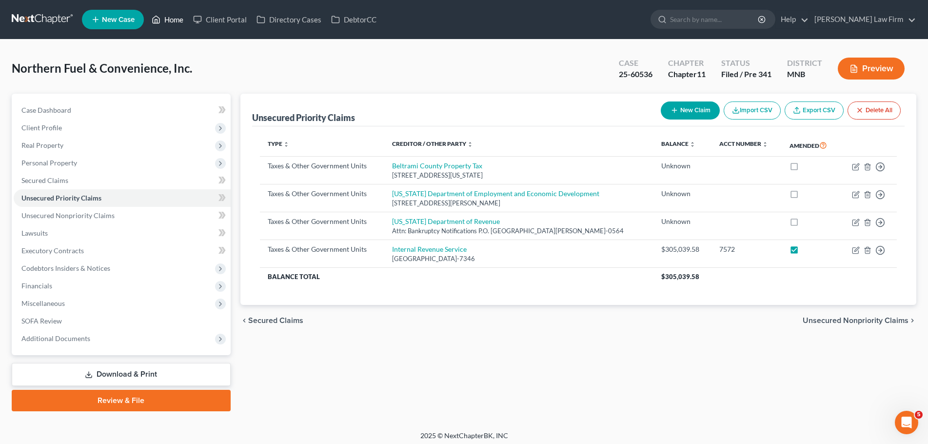
click at [178, 17] on link "Home" at bounding box center [167, 20] width 41 height 18
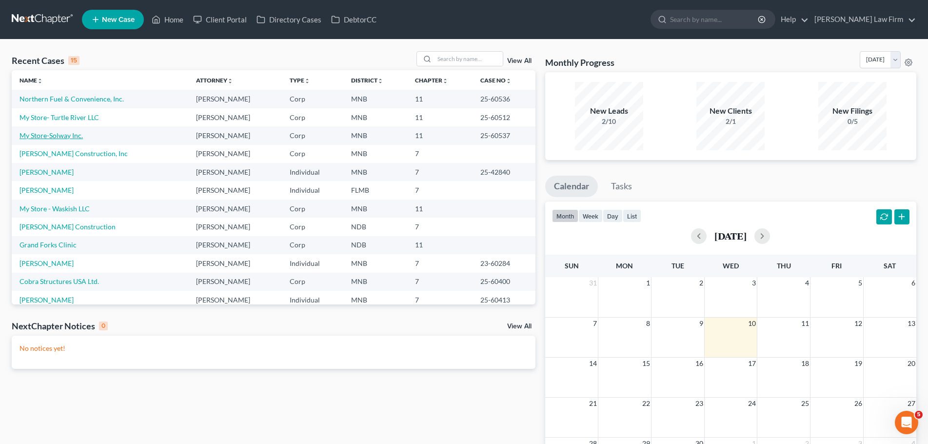
click at [59, 136] on link "My Store-Solway Inc." at bounding box center [51, 135] width 63 height 8
select select "7"
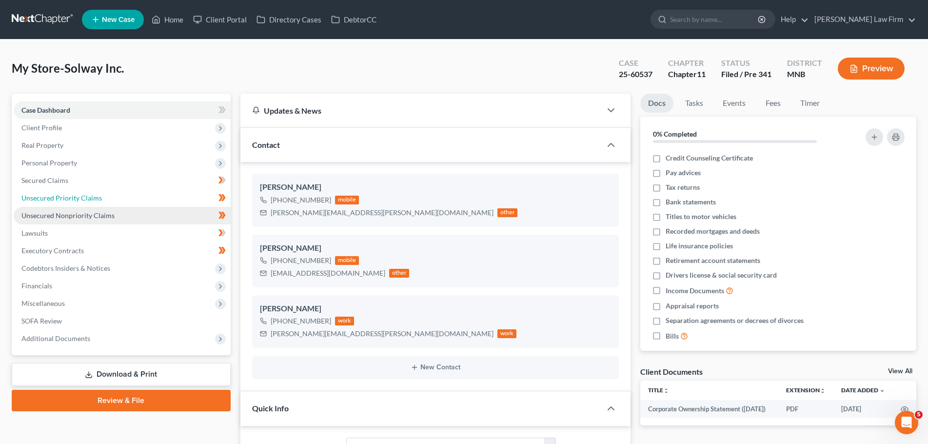
drag, startPoint x: 82, startPoint y: 201, endPoint x: 162, endPoint y: 214, distance: 81.1
click at [82, 201] on span "Unsecured Priority Claims" at bounding box center [61, 198] width 80 height 8
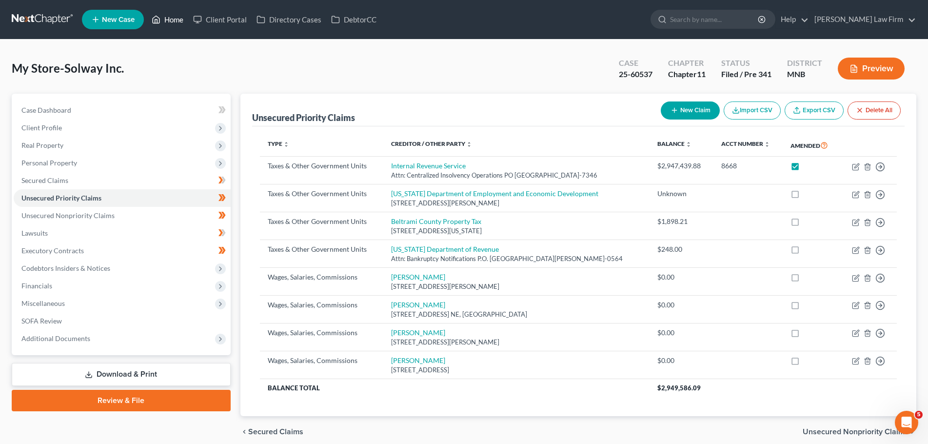
click at [160, 23] on icon at bounding box center [156, 20] width 9 height 12
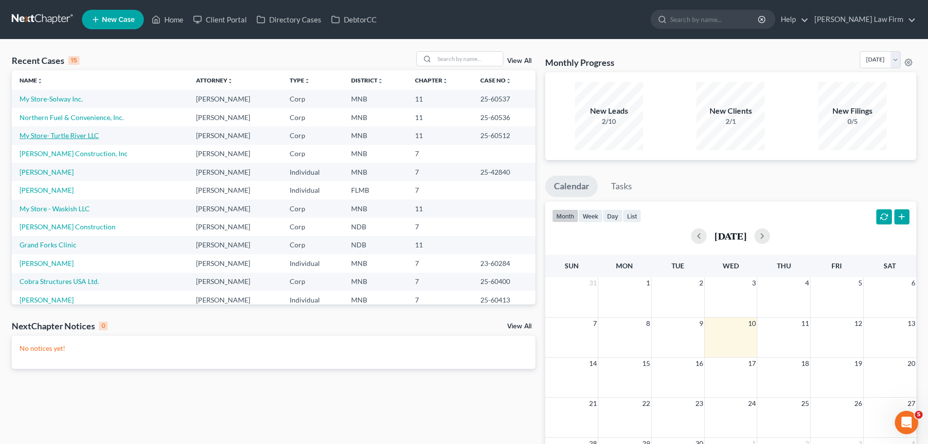
click at [71, 134] on link "My Store- Turtle River LLC" at bounding box center [59, 135] width 79 height 8
select select "10"
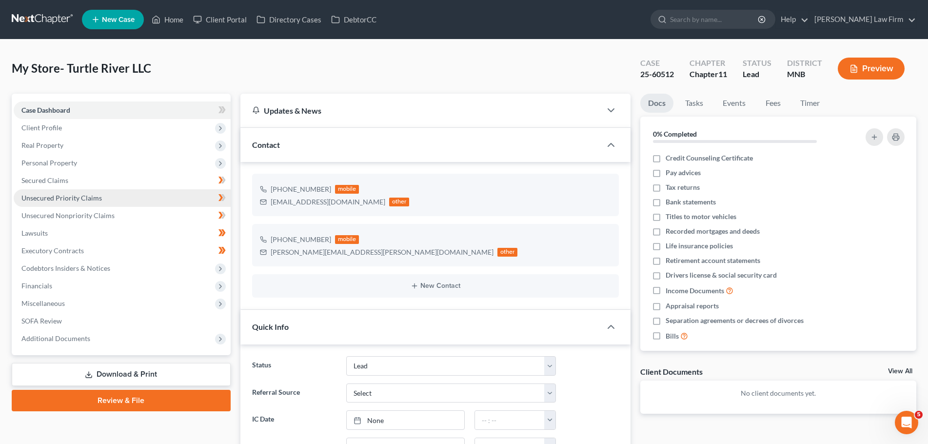
click at [61, 197] on span "Unsecured Priority Claims" at bounding box center [61, 198] width 80 height 8
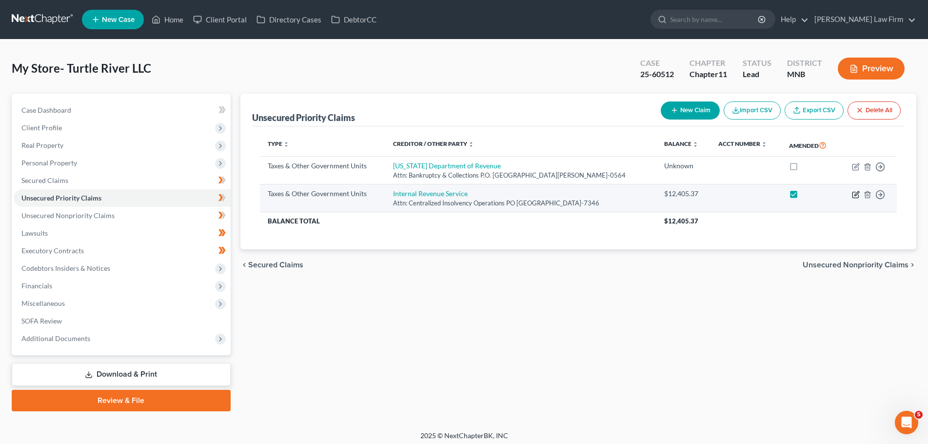
click at [852, 194] on icon "button" at bounding box center [855, 195] width 6 height 6
select select "0"
select select "39"
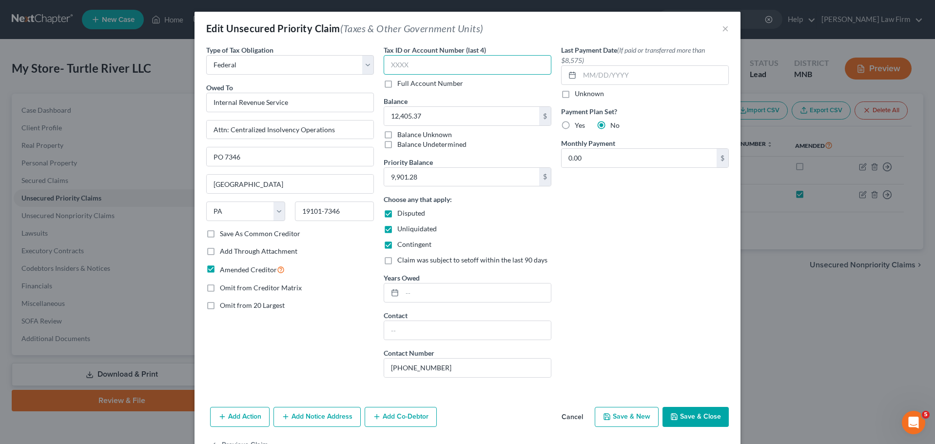
click at [431, 67] on input "text" at bounding box center [468, 65] width 168 height 20
click at [397, 63] on input "text" at bounding box center [468, 65] width 168 height 20
type input "8799"
click at [702, 421] on button "Save & Close" at bounding box center [696, 417] width 66 height 20
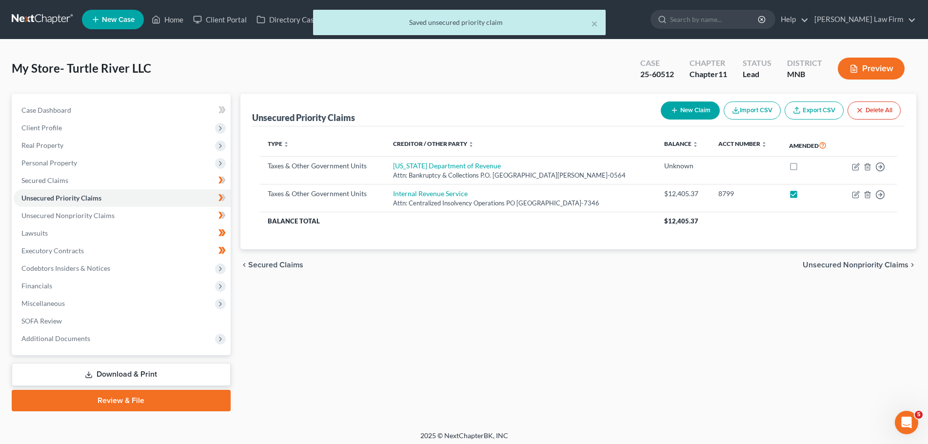
drag, startPoint x: 168, startPoint y: 20, endPoint x: 172, endPoint y: 30, distance: 10.7
click at [168, 20] on div "× Saved unsecured priority claim" at bounding box center [459, 25] width 928 height 30
click at [175, 19] on div "× Saved unsecured priority claim" at bounding box center [459, 25] width 928 height 30
click at [594, 23] on button "×" at bounding box center [594, 24] width 7 height 12
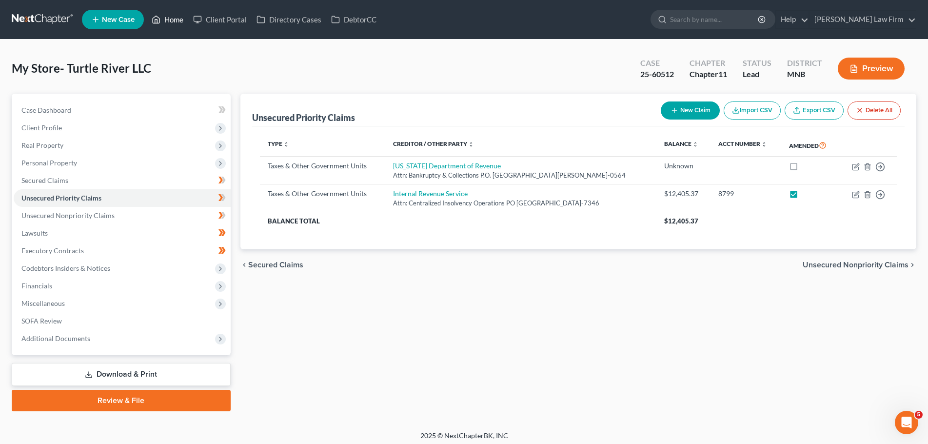
click at [169, 23] on link "Home" at bounding box center [167, 20] width 41 height 18
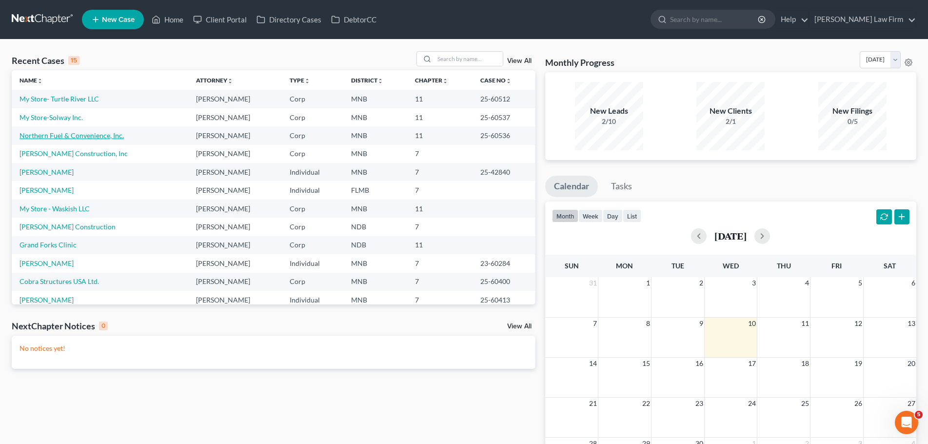
click at [63, 132] on link "Northern Fuel & Convenience, Inc." at bounding box center [72, 135] width 104 height 8
select select "7"
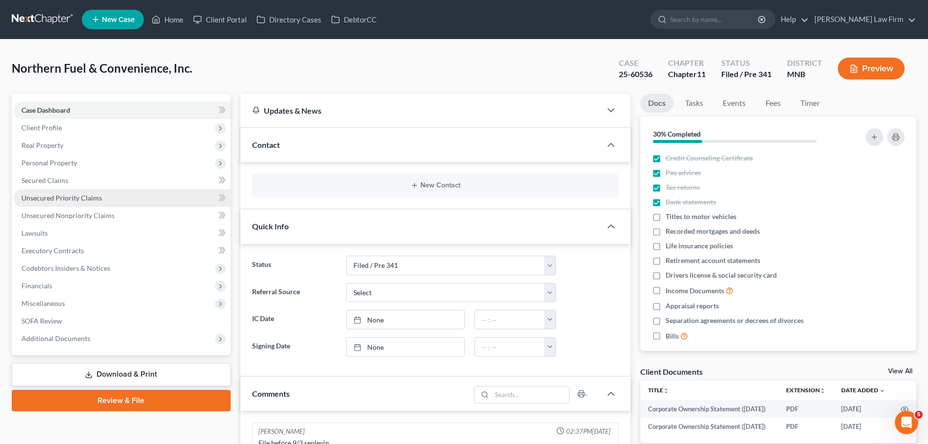
click at [72, 195] on span "Unsecured Priority Claims" at bounding box center [61, 198] width 80 height 8
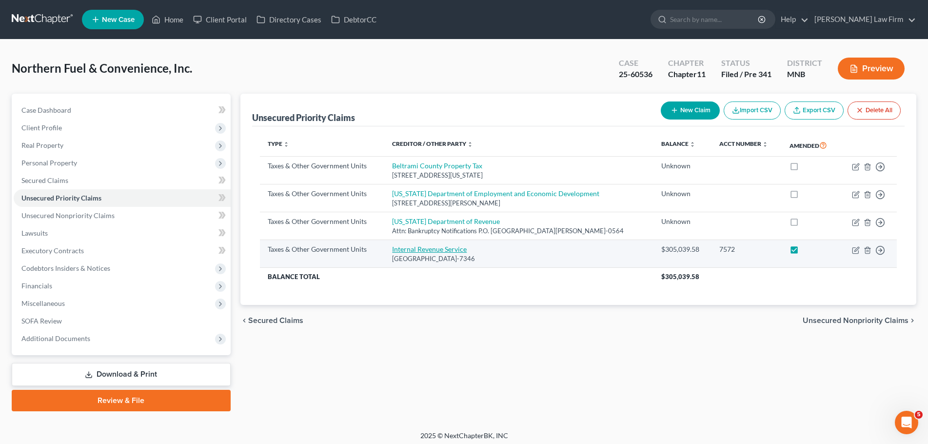
click at [444, 249] on link "Internal Revenue Service" at bounding box center [429, 249] width 75 height 8
select select "0"
select select "39"
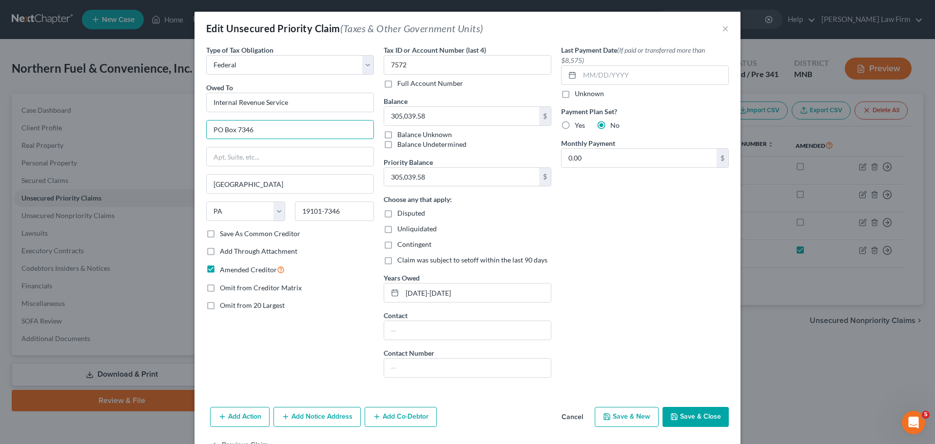
drag, startPoint x: 252, startPoint y: 127, endPoint x: 189, endPoint y: 127, distance: 63.4
click at [189, 127] on div "Edit Unsecured Priority Claim (Taxes & Other Government Units) × Type of Tax Ob…" at bounding box center [467, 222] width 935 height 444
click at [255, 158] on input "text" at bounding box center [290, 156] width 167 height 19
type input "PO Box 7346"
click at [245, 130] on input "text" at bounding box center [290, 129] width 167 height 19
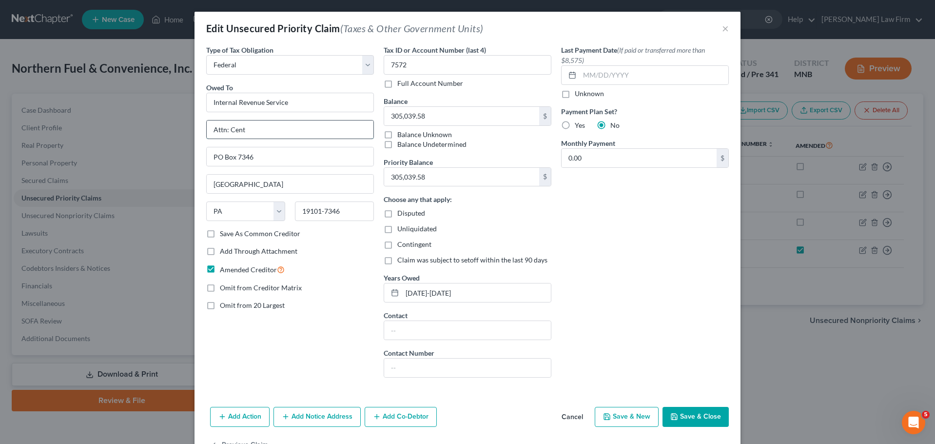
type input "Attn: Centralized Insolvency Operations"
click at [335, 277] on div "Type of Tax Obligation * Select Federal City State Franchise Tax Board Other Ow…" at bounding box center [290, 215] width 178 height 340
click at [683, 410] on button "Save & Close" at bounding box center [696, 417] width 66 height 20
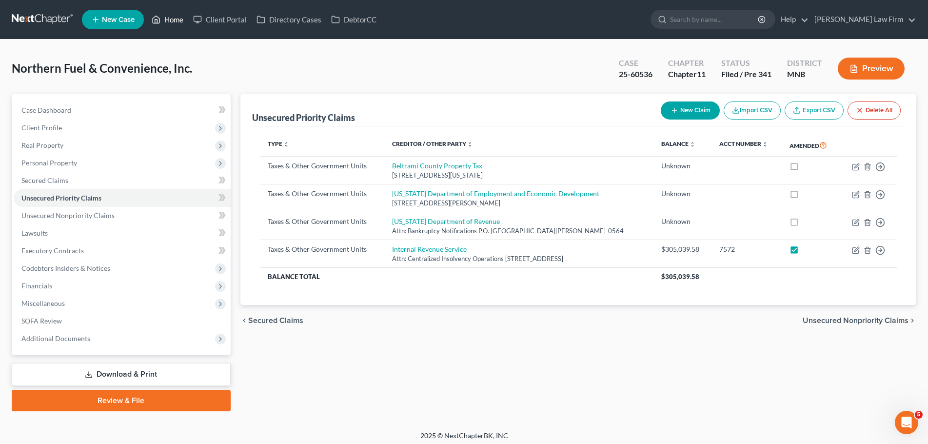
click at [178, 19] on link "Home" at bounding box center [167, 20] width 41 height 18
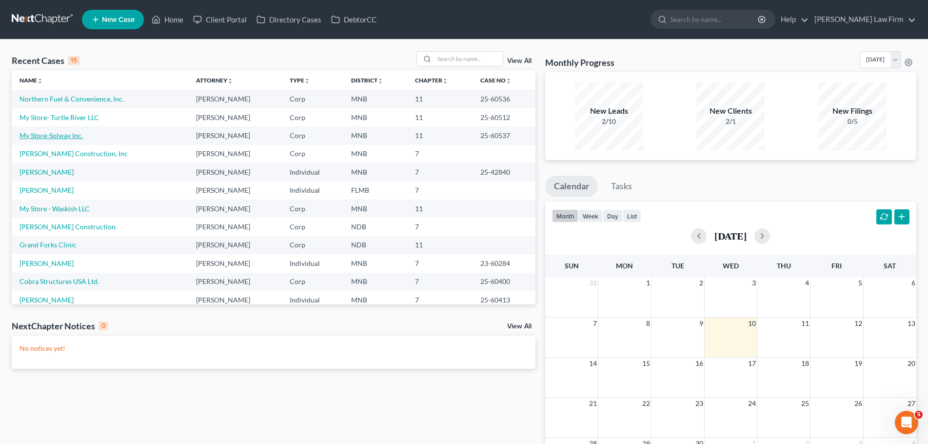
click at [69, 134] on link "My Store-Solway Inc." at bounding box center [51, 135] width 63 height 8
select select "7"
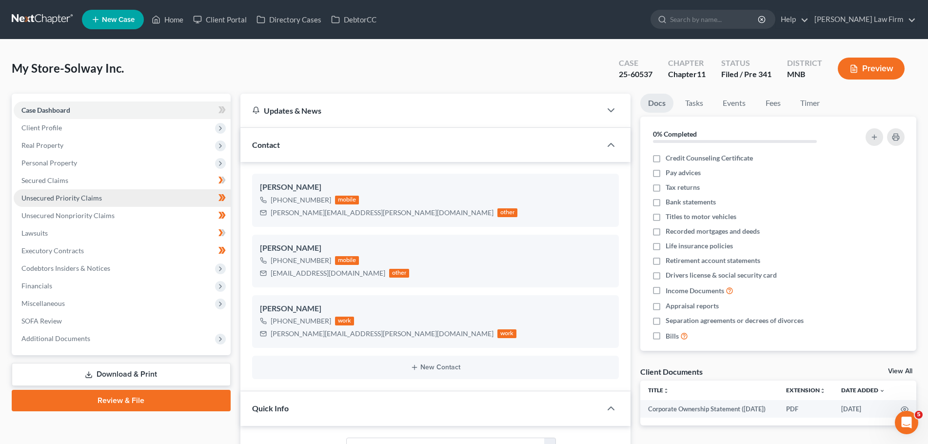
click at [68, 195] on span "Unsecured Priority Claims" at bounding box center [61, 198] width 80 height 8
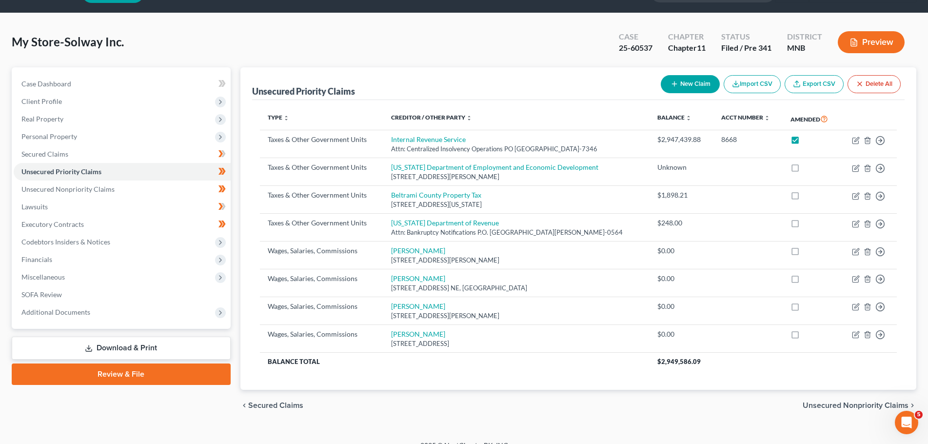
scroll to position [40, 0]
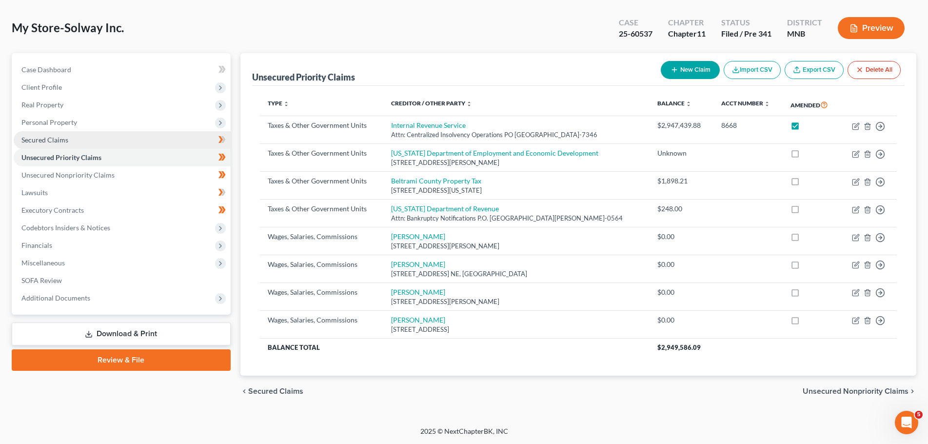
click at [73, 143] on link "Secured Claims" at bounding box center [122, 140] width 217 height 18
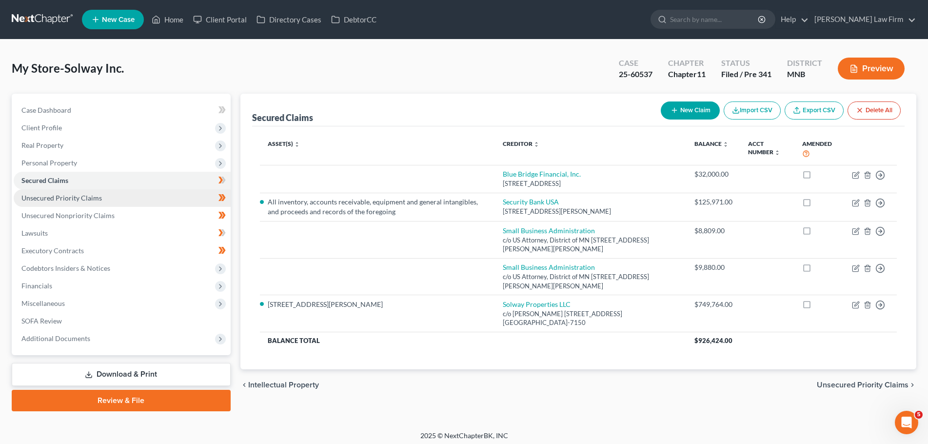
click at [64, 201] on span "Unsecured Priority Claims" at bounding box center [61, 198] width 80 height 8
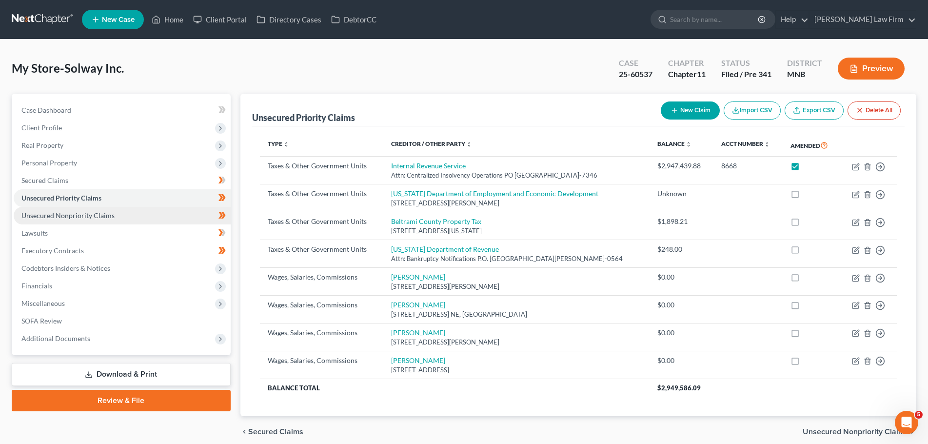
click at [64, 217] on span "Unsecured Nonpriority Claims" at bounding box center [67, 215] width 93 height 8
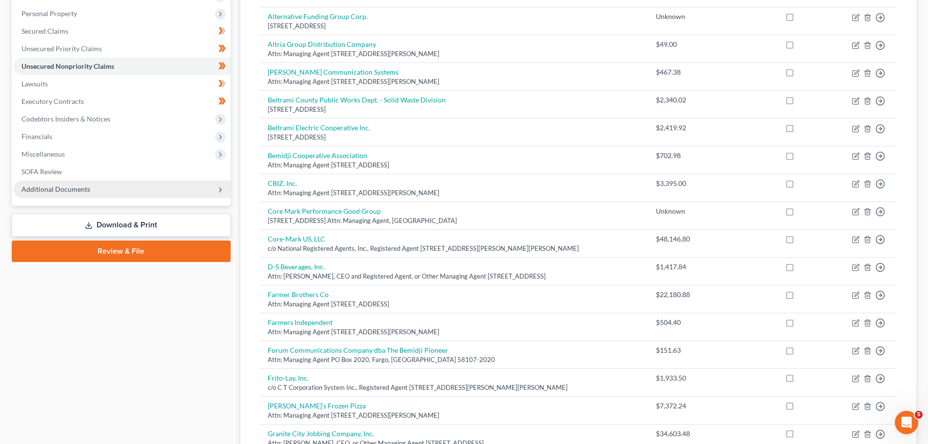
scroll to position [149, 0]
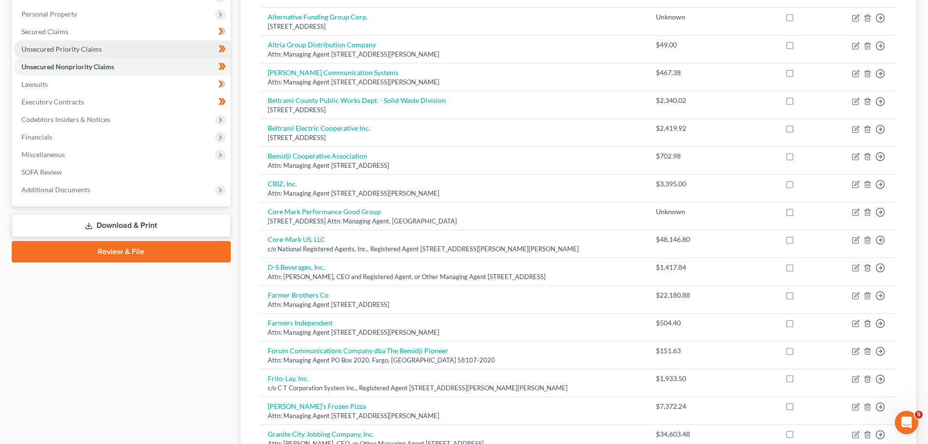
click at [80, 45] on span "Unsecured Priority Claims" at bounding box center [61, 49] width 80 height 8
